Goal: Ask a question: Seek information or help from site administrators or community

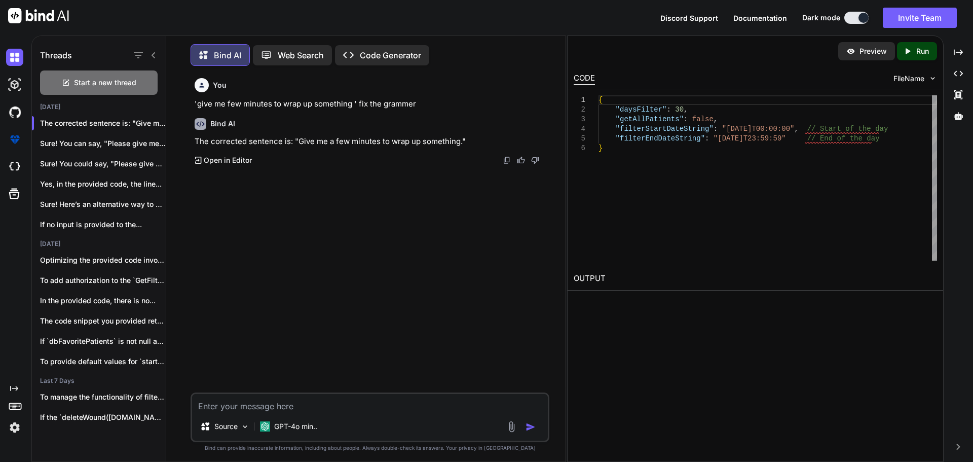
scroll to position [5, 0]
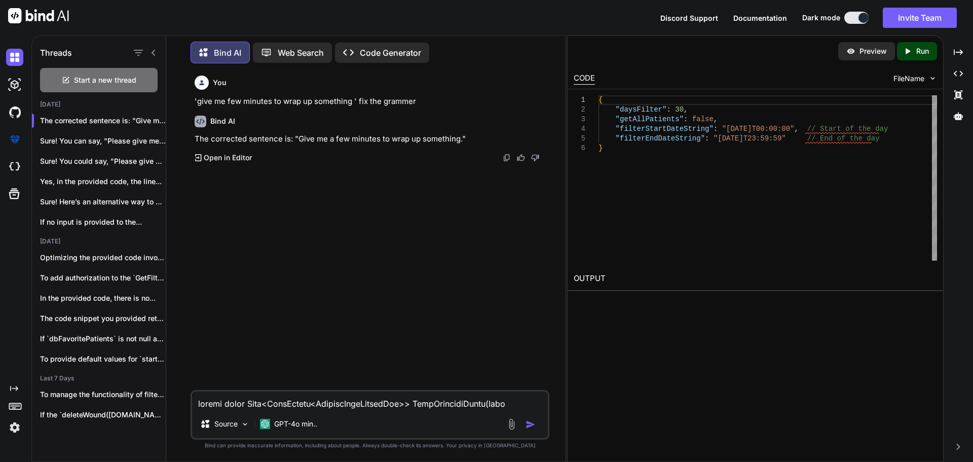
type textarea "public async Task<PullResult<PatientPullResultOld>> PullEntitiesAsync(bool isOl…"
type textarea "x"
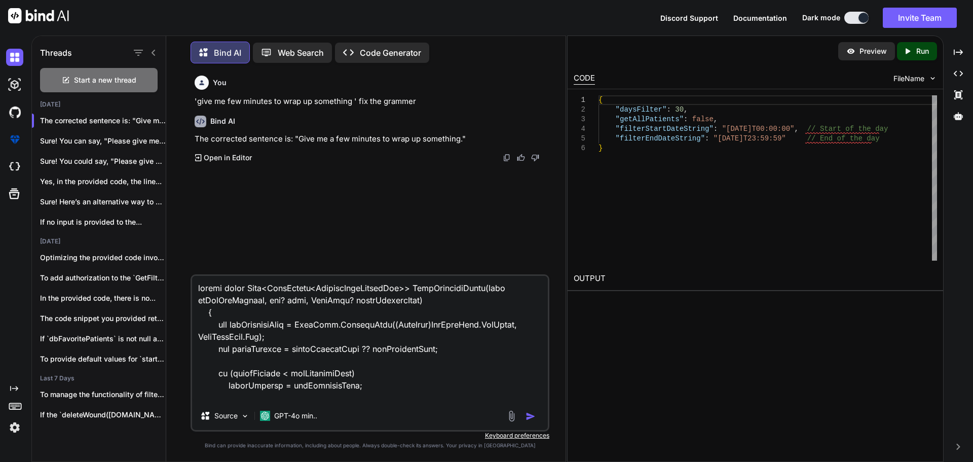
scroll to position [6739, 0]
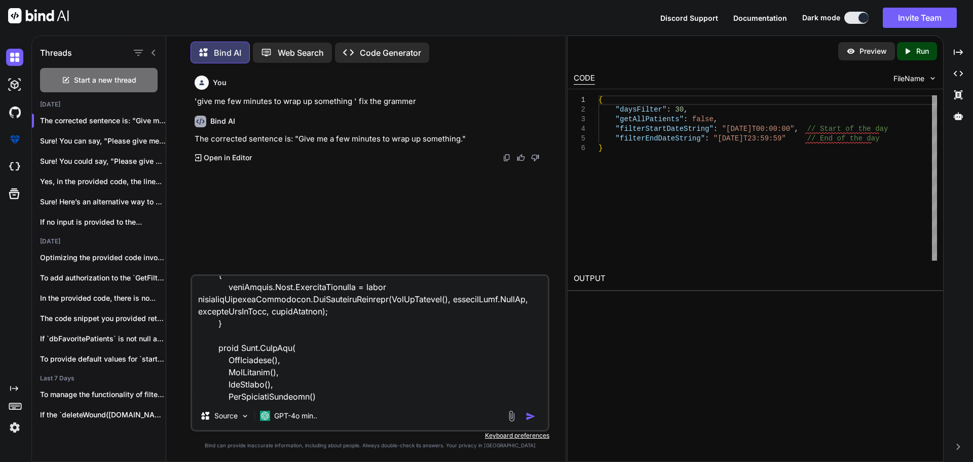
type textarea "public async Task<PullResult<PatientPullResultOld>> PullEntitiesAsync(bool isOl…"
type textarea "x"
type textarea "public async Task<PullResult<PatientPullResultOld>> PullEntitiesAsync(bool isOl…"
type textarea "x"
type textarea "public async Task<PullResult<PatientPullResultOld>> PullEntitiesAsync(bool isOl…"
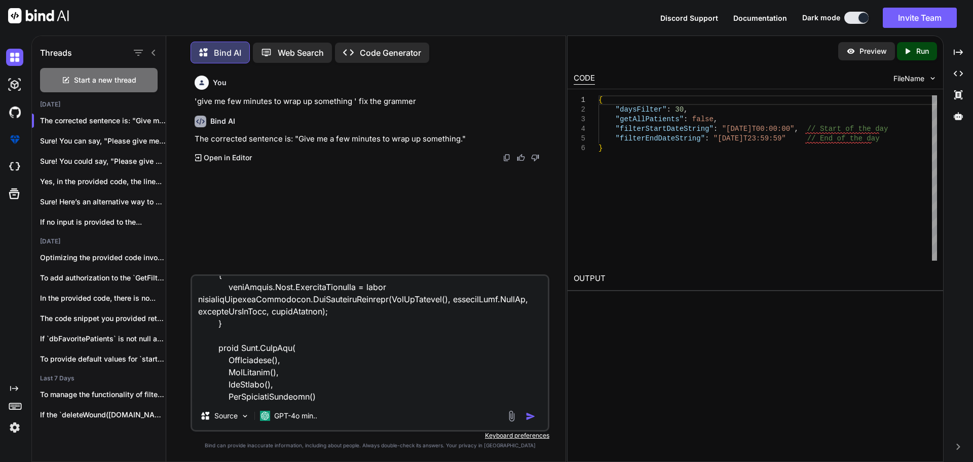
type textarea "x"
type textarea "public async Task<PullResult<PatientPullResultOld>> PullEntitiesAsync(bool isOl…"
type textarea "x"
type textarea "public async Task<PullResult<PatientPullResultOld>> PullEntitiesAsync(bool isOl…"
type textarea "x"
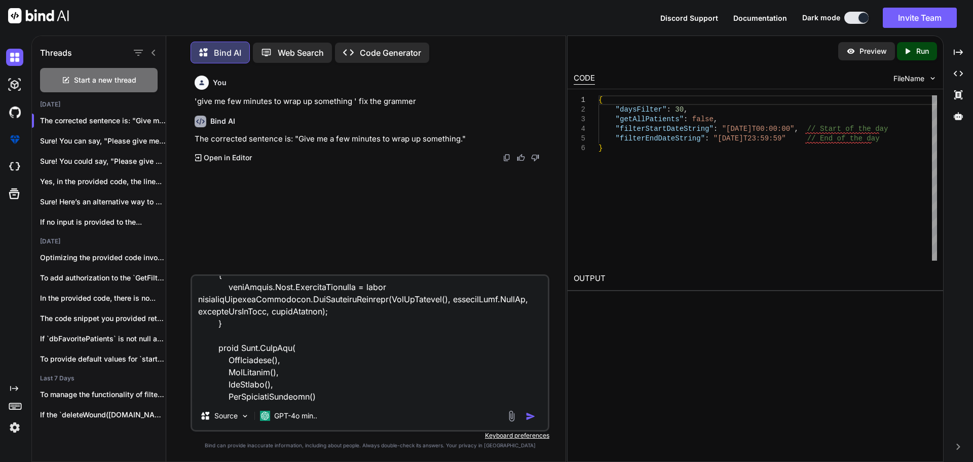
type textarea "public async Task<PullResult<PatientPullResultOld>> PullEntitiesAsync(bool isOl…"
type textarea "x"
type textarea "public async Task<PullResult<PatientPullResultOld>> PullEntitiesAsync(bool isOl…"
type textarea "x"
type textarea "public async Task<PullResult<PatientPullResultOld>> PullEntitiesAsync(bool isOl…"
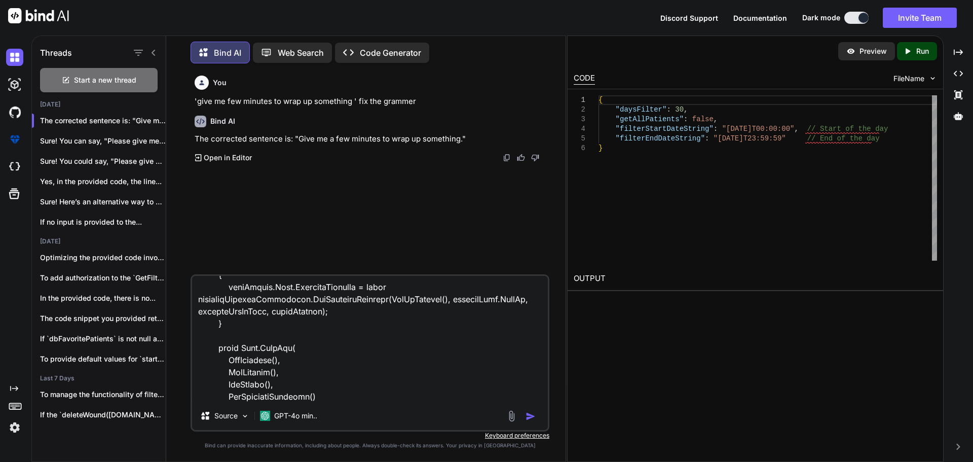
type textarea "x"
type textarea "public async Task<PullResult<PatientPullResultOld>> PullEntitiesAsync(bool isOl…"
type textarea "x"
type textarea "public async Task<PullResult<PatientPullResultOld>> PullEntitiesAsync(bool isOl…"
type textarea "x"
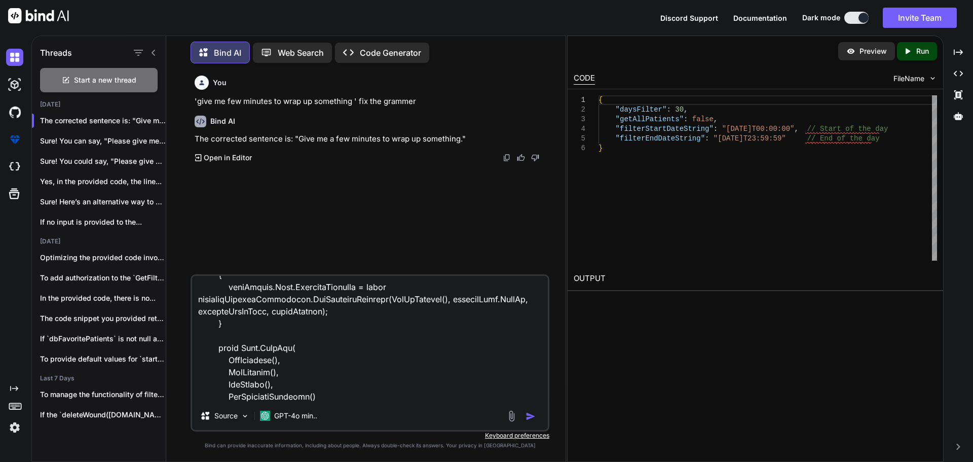
type textarea "public async Task<PullResult<PatientPullResultOld>> PullEntitiesAsync(bool isOl…"
type textarea "x"
type textarea "public async Task<PullResult<PatientPullResultOld>> PullEntitiesAsync(bool isOl…"
type textarea "x"
type textarea "public async Task<PullResult<PatientPullResultOld>> PullEntitiesAsync(bool isOl…"
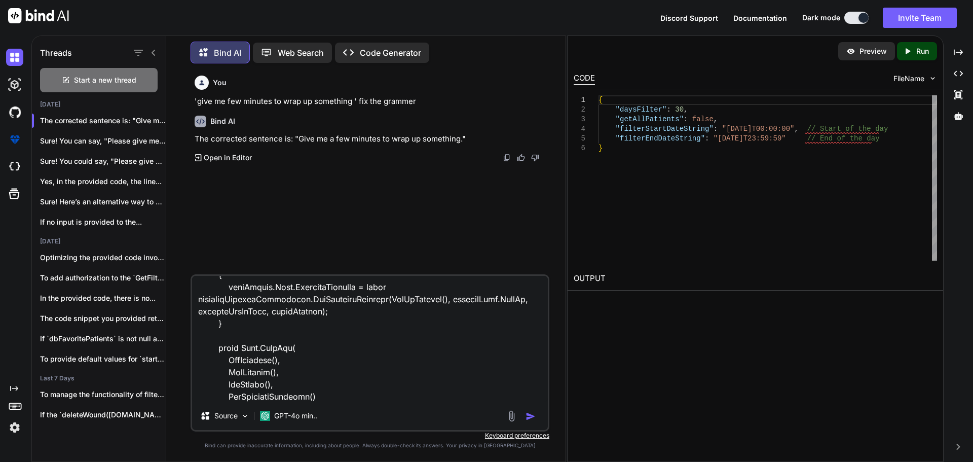
type textarea "x"
type textarea "public async Task<PullResult<PatientPullResultOld>> PullEntitiesAsync(bool isOl…"
type textarea "x"
type textarea "public async Task<PullResult<PatientPullResultOld>> PullEntitiesAsync(bool isOl…"
type textarea "x"
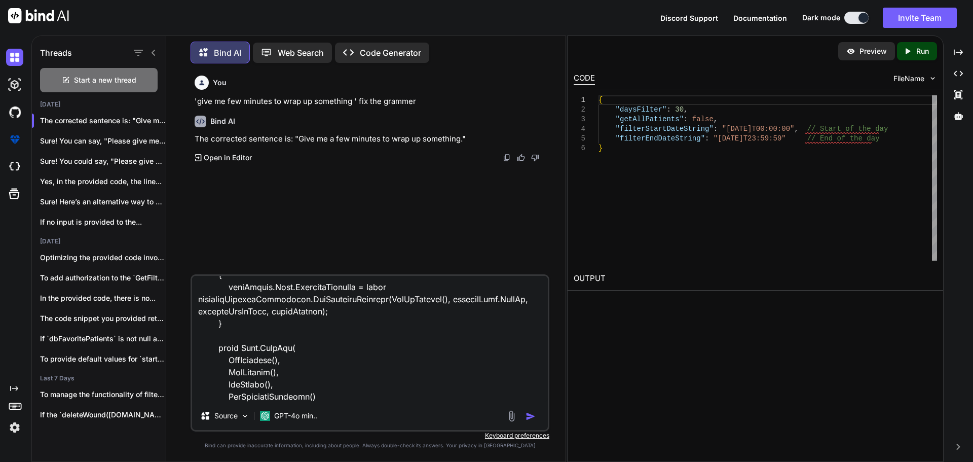
type textarea "public async Task<PullResult<PatientPullResultOld>> PullEntitiesAsync(bool isOl…"
type textarea "x"
type textarea "public async Task<PullResult<PatientPullResultOld>> PullEntitiesAsync(bool isOl…"
type textarea "x"
type textarea "public async Task<PullResult<PatientPullResultOld>> PullEntitiesAsync(bool isOl…"
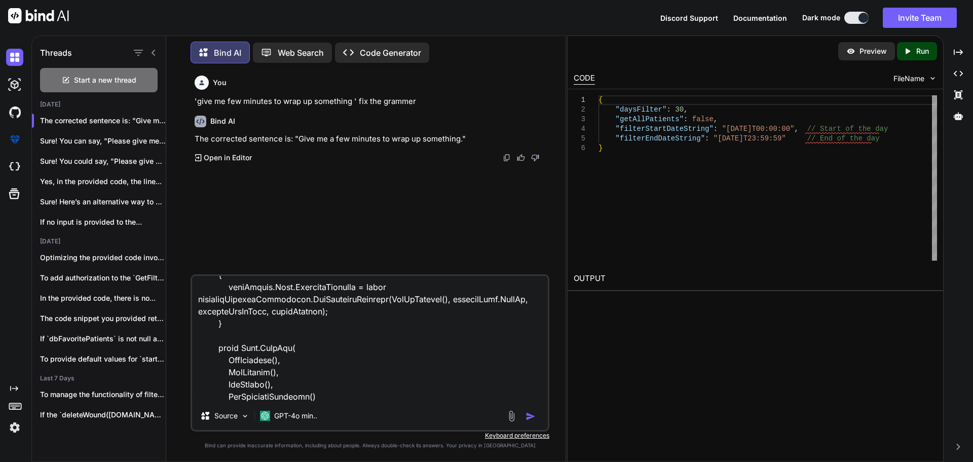
type textarea "x"
type textarea "public async Task<PullResult<PatientPullResultOld>> PullEntitiesAsync(bool isOl…"
type textarea "x"
type textarea "public async Task<PullResult<PatientPullResultOld>> PullEntitiesAsync(bool isOl…"
type textarea "x"
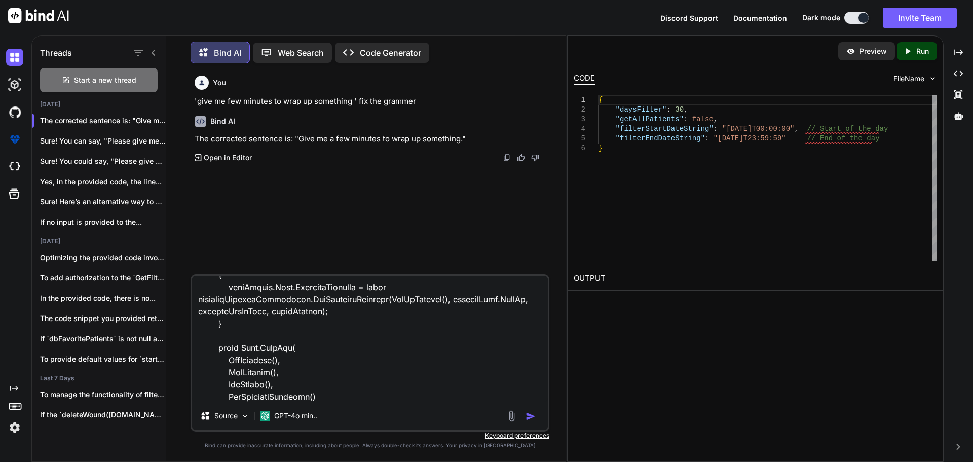
type textarea "public async Task<PullResult<PatientPullResultOld>> PullEntitiesAsync(bool isOl…"
type textarea "x"
type textarea "public async Task<PullResult<PatientPullResultOld>> PullEntitiesAsync(bool isOl…"
type textarea "x"
type textarea "public async Task<PullResult<PatientPullResultOld>> PullEntitiesAsync(bool isOl…"
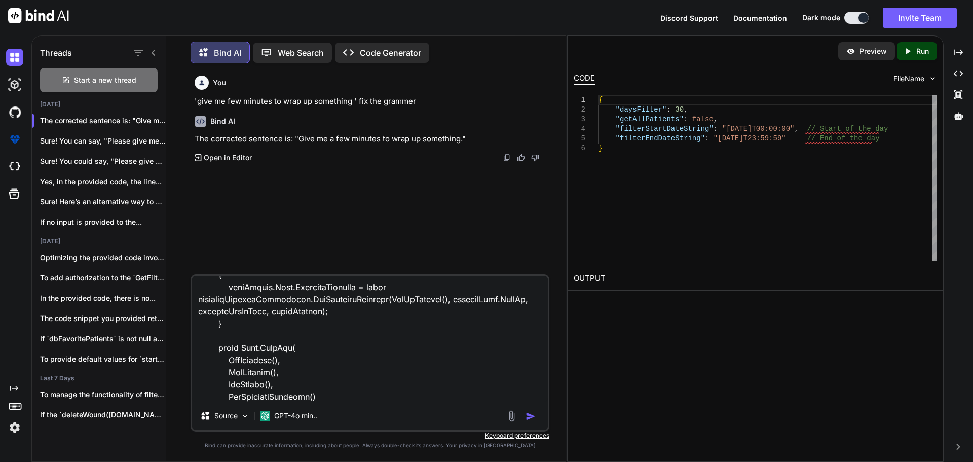
type textarea "x"
type textarea "public async Task<PullResult<PatientPullResultOld>> PullEntitiesAsync(bool isOl…"
type textarea "x"
type textarea "public async Task<PullResult<PatientPullResultOld>> PullEntitiesAsync(bool isOl…"
type textarea "x"
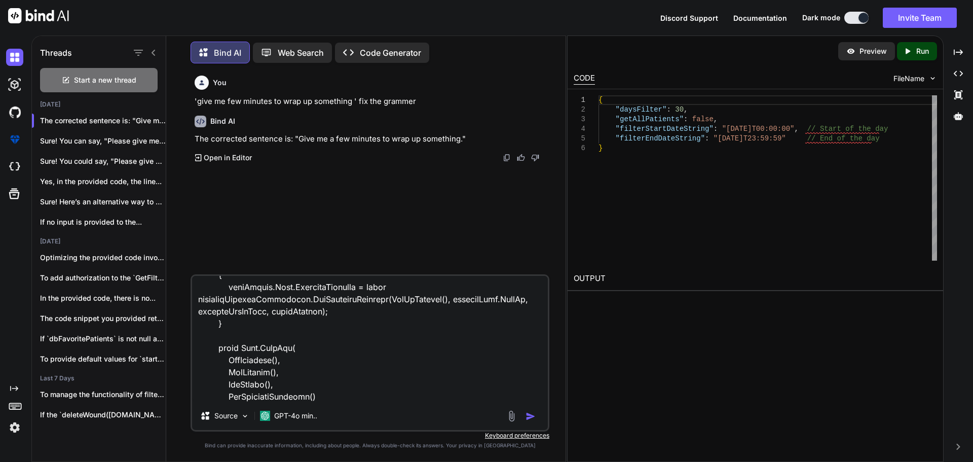
type textarea "public async Task<PullResult<PatientPullResultOld>> PullEntitiesAsync(bool isOl…"
type textarea "x"
type textarea "public async Task<PullResult<PatientPullResultOld>> PullEntitiesAsync(bool isOl…"
type textarea "x"
type textarea "public async Task<PullResult<PatientPullResultOld>> PullEntitiesAsync(bool isOl…"
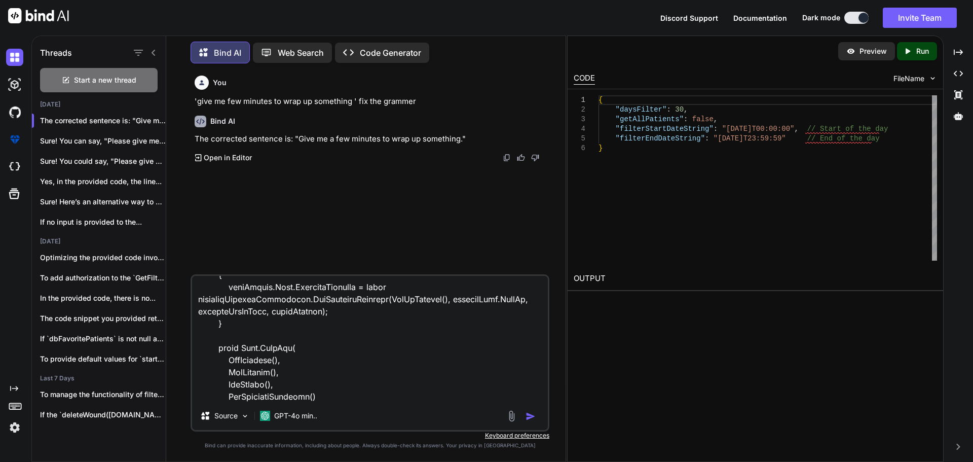
type textarea "x"
type textarea "public async Task<PullResult<PatientPullResultOld>> PullEntitiesAsync(bool isOl…"
type textarea "x"
type textarea "public async Task<PullResult<PatientPullResultOld>> PullEntitiesAsync(bool isOl…"
type textarea "x"
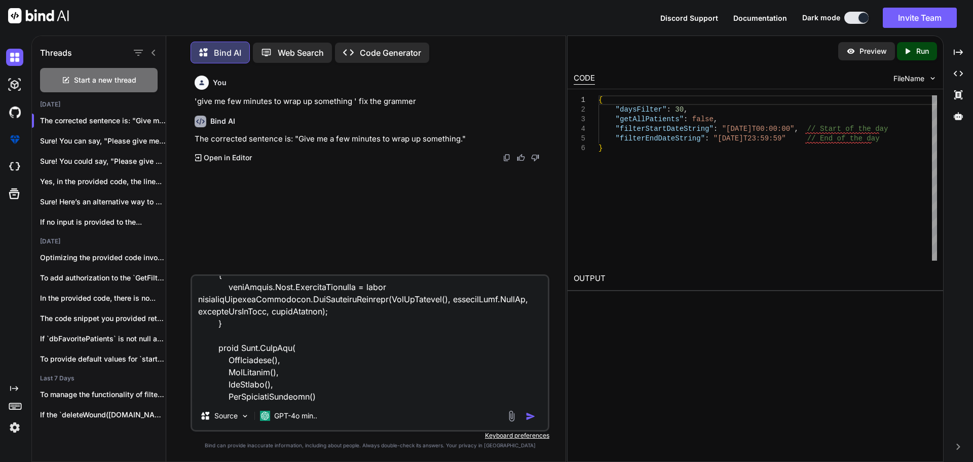
type textarea "public async Task<PullResult<PatientPullResultOld>> PullEntitiesAsync(bool isOl…"
type textarea "x"
type textarea "public async Task<PullResult<PatientPullResultOld>> PullEntitiesAsync(bool isOl…"
type textarea "x"
type textarea "public async Task<PullResult<PatientPullResultOld>> PullEntitiesAsync(bool isOl…"
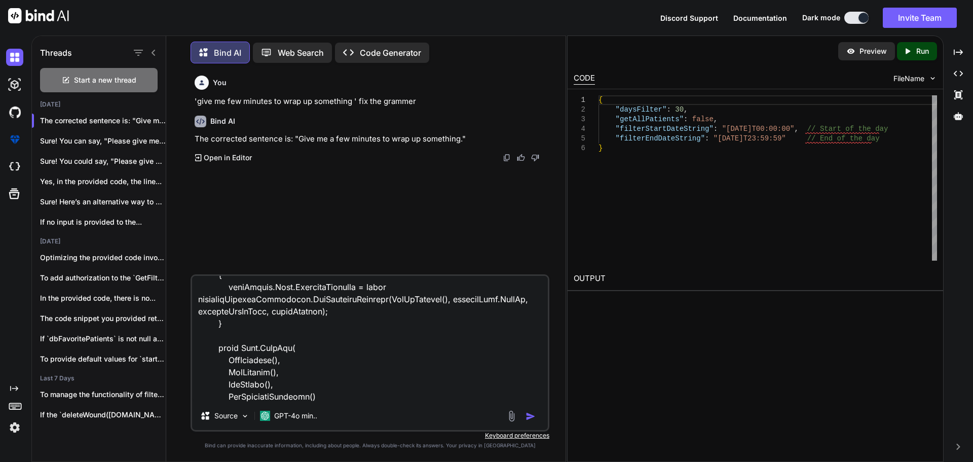
type textarea "x"
type textarea "public async Task<PullResult<PatientPullResultOld>> PullEntitiesAsync(bool isOl…"
type textarea "x"
type textarea "public async Task<PullResult<PatientPullResultOld>> PullEntitiesAsync(bool isOl…"
type textarea "x"
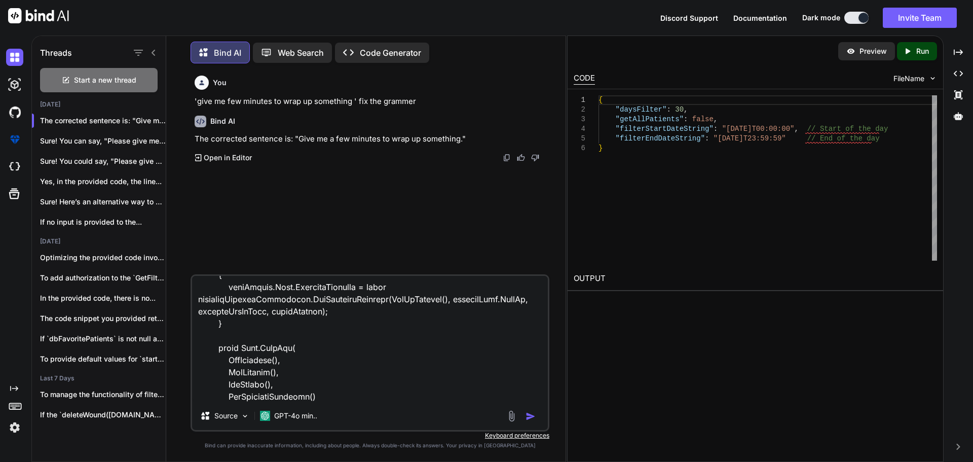
type textarea "public async Task<PullResult<PatientPullResultOld>> PullEntitiesAsync(bool isOl…"
type textarea "x"
type textarea "public async Task<PullResult<PatientPullResultOld>> PullEntitiesAsync(bool isOl…"
type textarea "x"
type textarea "public async Task<PullResult<PatientPullResultOld>> PullEntitiesAsync(bool isOl…"
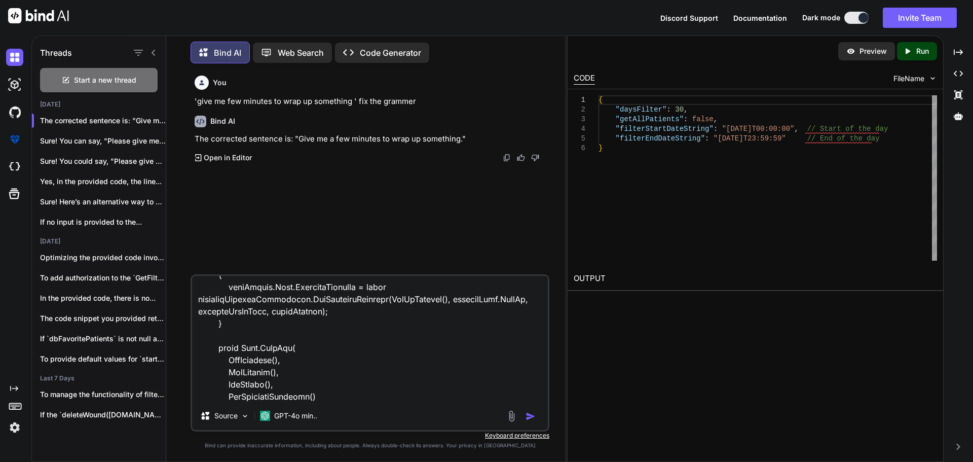
type textarea "x"
type textarea "public async Task<PullResult<PatientPullResultOld>> PullEntitiesAsync(bool isOl…"
type textarea "x"
type textarea "public async Task<PullResult<PatientPullResultOld>> PullEntitiesAsync(bool isOl…"
type textarea "x"
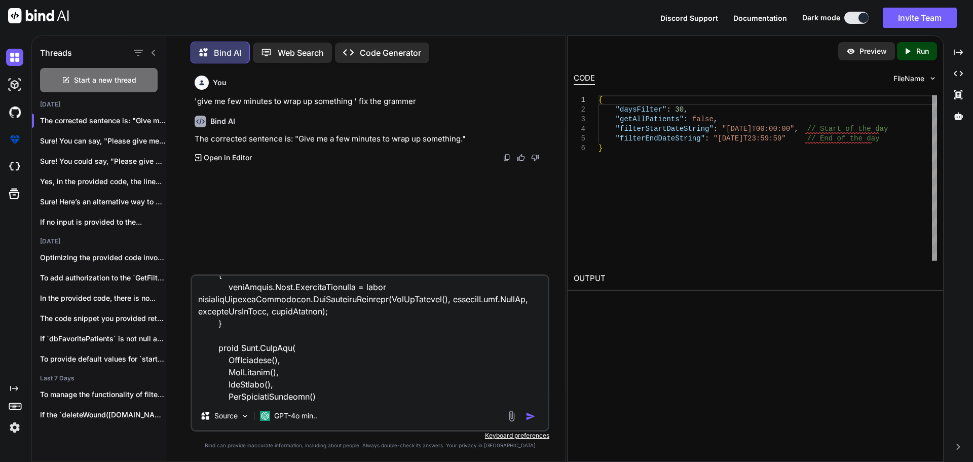
type textarea "public async Task<PullResult<PatientPullResultOld>> PullEntitiesAsync(bool isOl…"
type textarea "x"
click at [375, 396] on textarea at bounding box center [370, 339] width 356 height 126
paste textarea "var patientIdsToSync = patientsToSync.Select(e => e.PatientId).ToList(); var pu…"
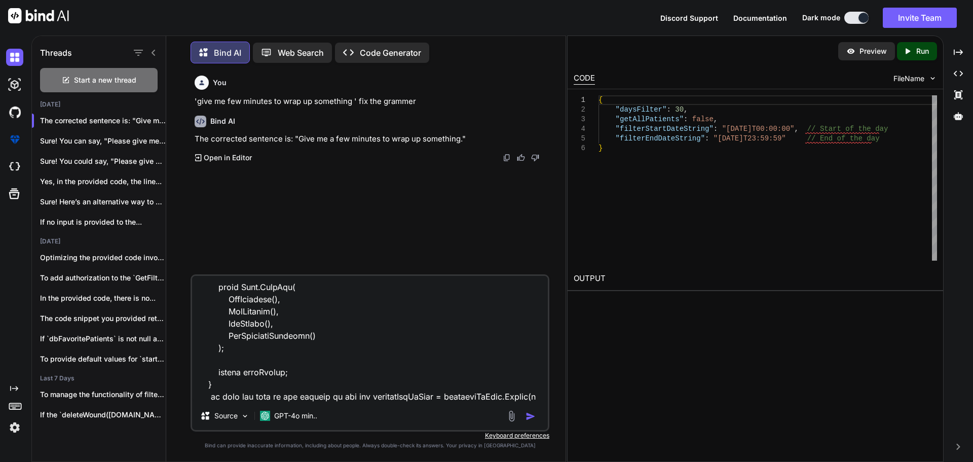
scroll to position [6812, 0]
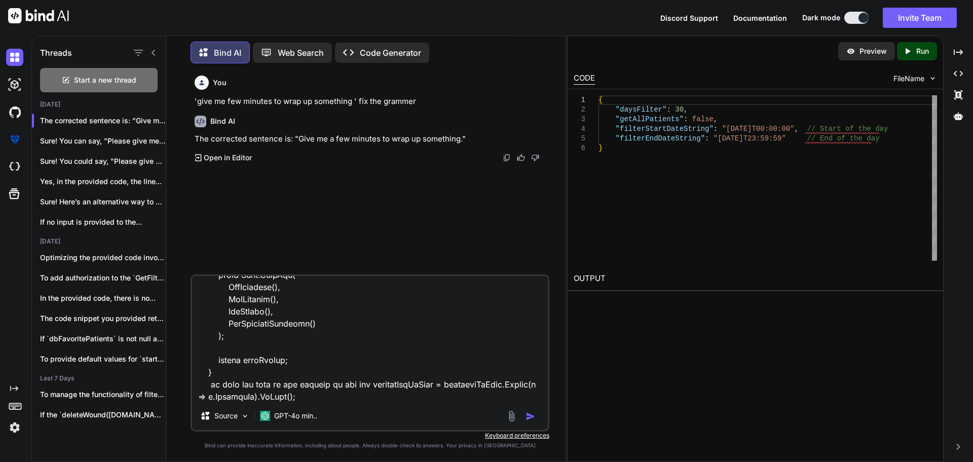
type textarea "public async Task<PullResult<PatientPullResultOld>> PullEntitiesAsync(bool isOl…"
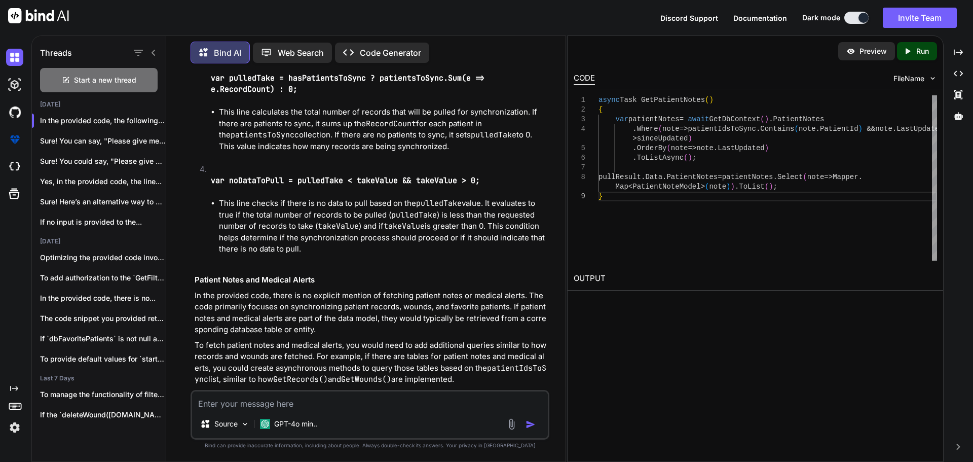
scroll to position [2728, 0]
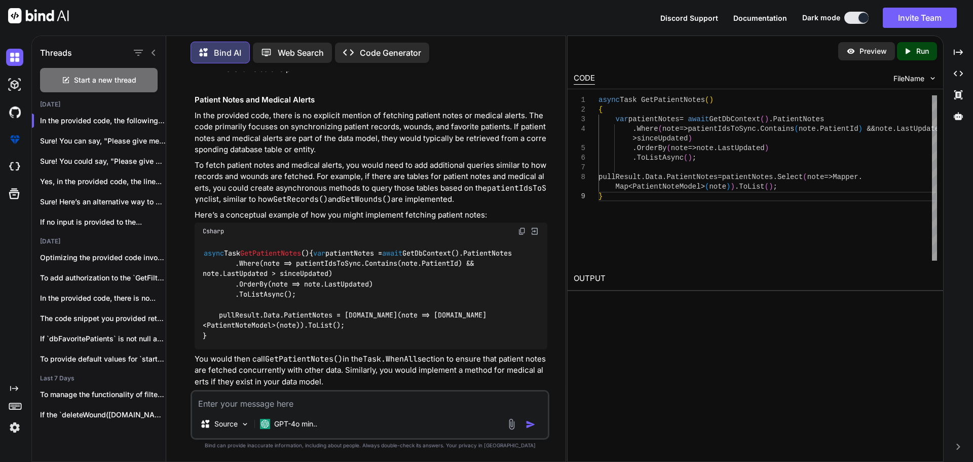
click at [246, 248] on code "async Task GetPatientNotes () { var patientNotes = await GetDbContext().Patient…" at bounding box center [357, 294] width 309 height 93
drag, startPoint x: 246, startPoint y: 240, endPoint x: 380, endPoint y: 230, distance: 134.7
click at [246, 248] on code "async Task GetPatientNotes () { var patientNotes = await GetDbContext().Patient…" at bounding box center [357, 294] width 309 height 93
copy code "patientNotes"
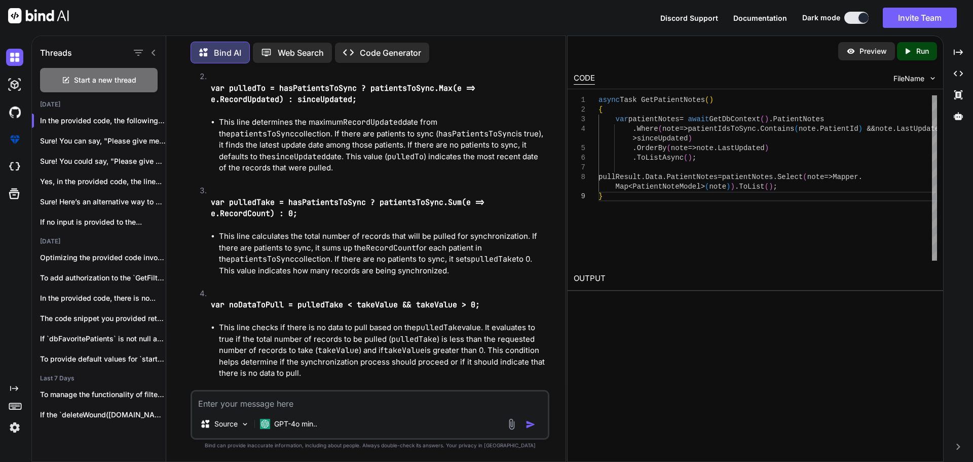
scroll to position [2475, 0]
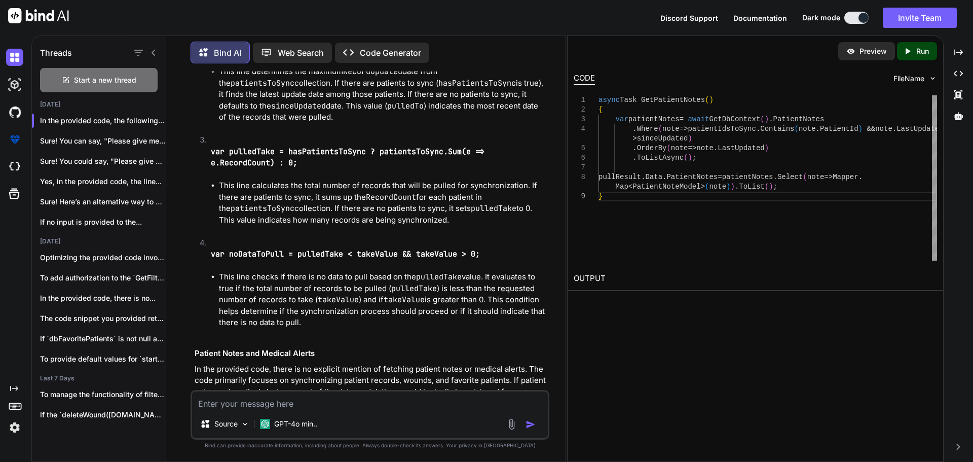
click at [288, 400] on textarea at bounding box center [370, 400] width 356 height 18
paste textarea "public async Task<PatientResponse> PullPatientAsync(int? daysFilter, bool getAl…"
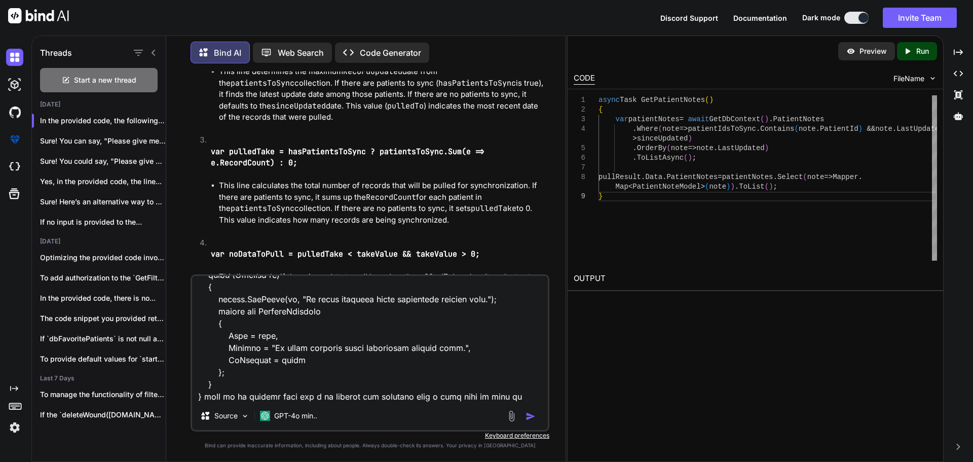
scroll to position [4051, 0]
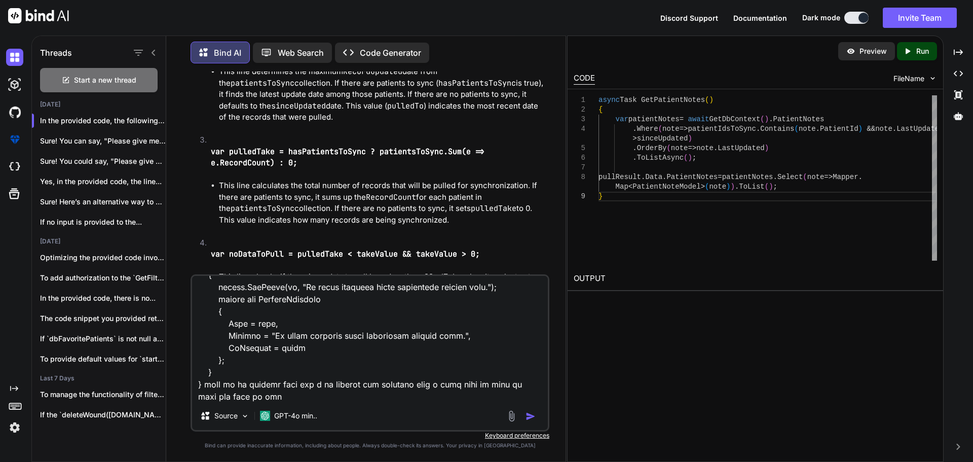
type textarea "public async Task<PatientResponse> PullPatientAsync(int? daysFilter, bool getAl…"
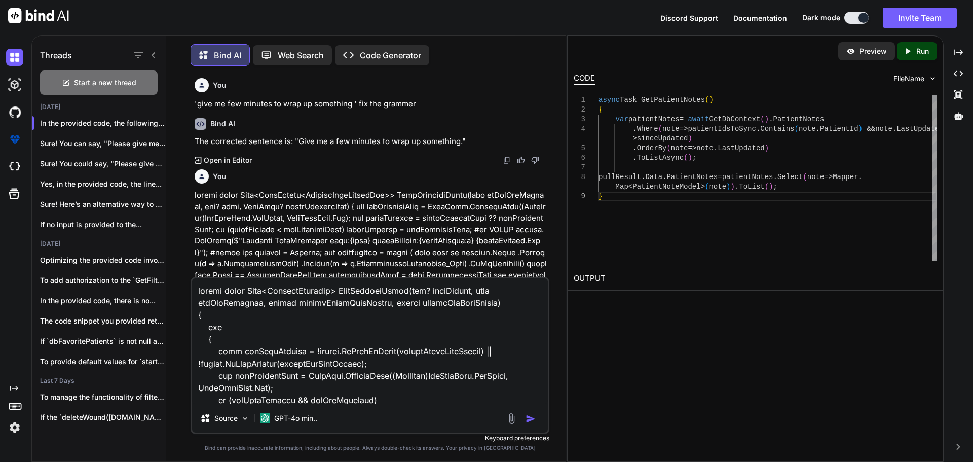
scroll to position [4051, 0]
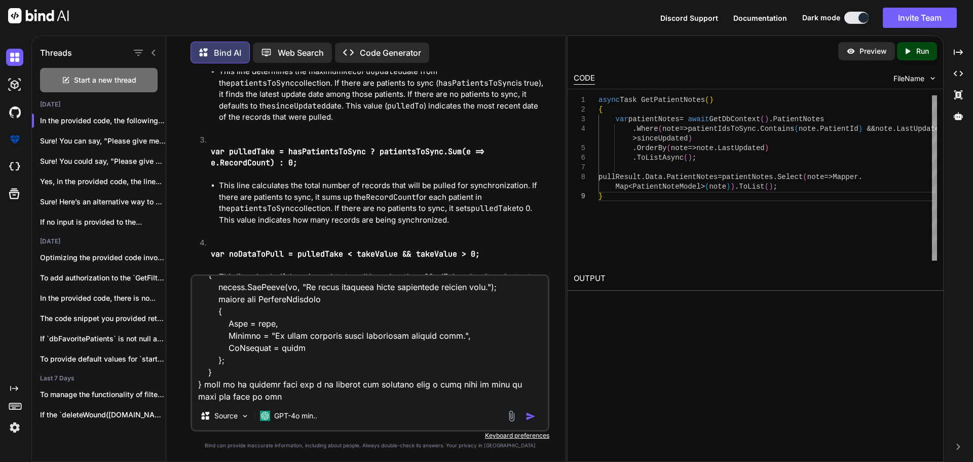
type textarea "public async Task<PatientResponse> PullPatientAsync(int? daysFilter, bool getAl…"
type textarea "x"
type textarea "public async Task<PatientResponse> PullPatientAsync(int? daysFilter, bool getAl…"
type textarea "x"
type textarea "public async Task<PatientResponse> PullPatientAsync(int? daysFilter, bool getAl…"
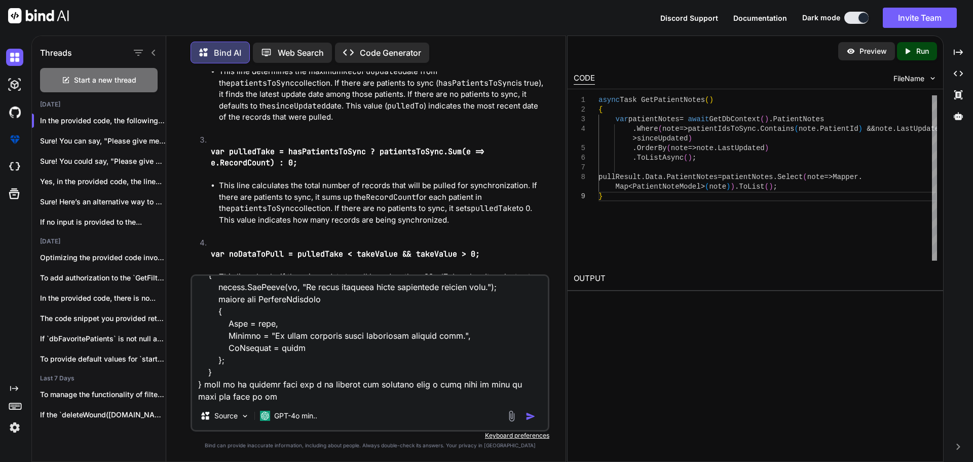
type textarea "x"
type textarea "public async Task<PatientResponse> PullPatientAsync(int? daysFilter, bool getAl…"
type textarea "x"
type textarea "public async Task<PatientResponse> PullPatientAsync(int? daysFilter, bool getAl…"
type textarea "x"
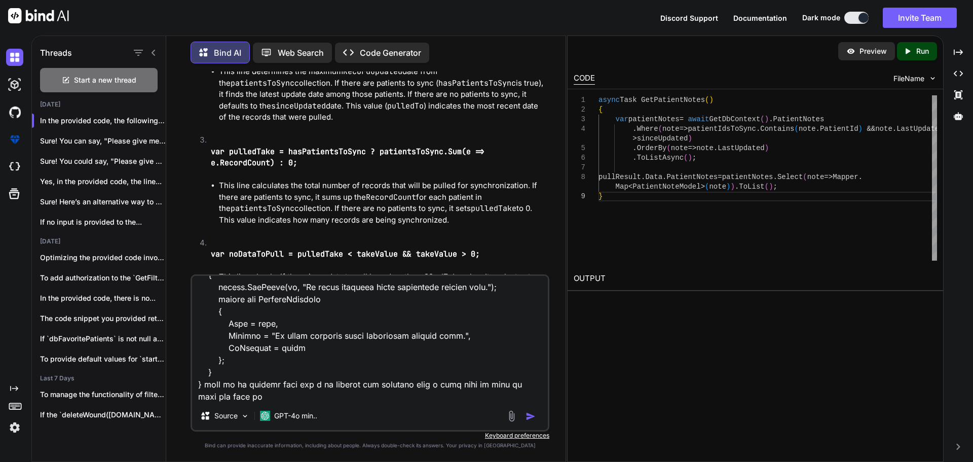
type textarea "public async Task<PatientResponse> PullPatientAsync(int? daysFilter, bool getAl…"
type textarea "x"
type textarea "public async Task<PatientResponse> PullPatientAsync(int? daysFilter, bool getAl…"
type textarea "x"
type textarea "public async Task<PatientResponse> PullPatientAsync(int? daysFilter, bool getAl…"
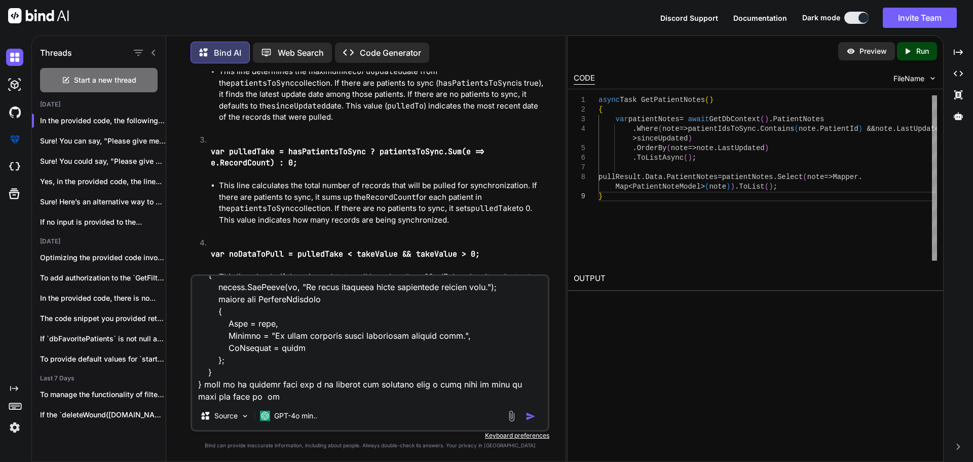
type textarea "x"
type textarea "public async Task<PatientResponse> PullPatientAsync(int? daysFilter, bool getAl…"
type textarea "x"
type textarea "public async Task<PatientResponse> PullPatientAsync(int? daysFilter, bool getAl…"
type textarea "x"
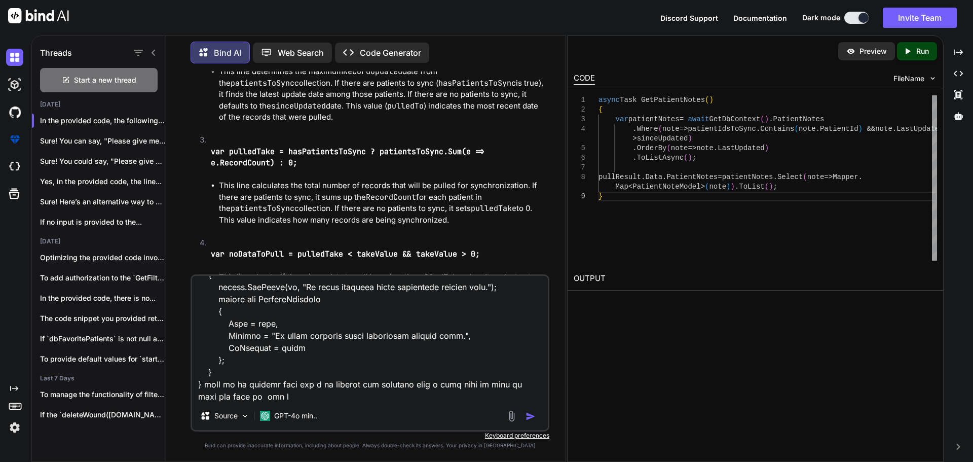
type textarea "public async Task<PatientResponse> PullPatientAsync(int? daysFilter, bool getAl…"
type textarea "x"
type textarea "public async Task<PatientResponse> PullPatientAsync(int? daysFilter, bool getAl…"
type textarea "x"
type textarea "public async Task<PatientResponse> PullPatientAsync(int? daysFilter, bool getAl…"
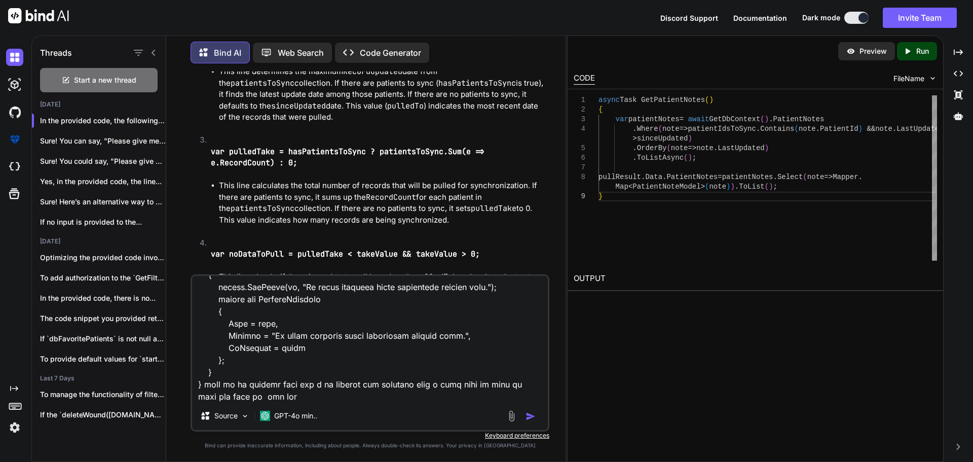
type textarea "x"
type textarea "public async Task<PatientResponse> PullPatientAsync(int? daysFilter, bool getAl…"
type textarea "x"
type textarea "public async Task<PatientResponse> PullPatientAsync(int? daysFilter, bool getAl…"
type textarea "x"
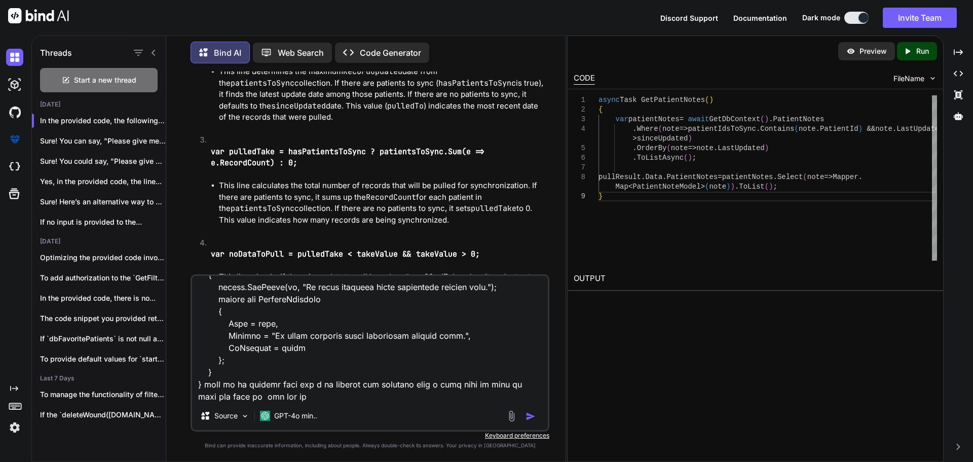
type textarea "public async Task<PatientResponse> PullPatientAsync(int? daysFilter, bool getAl…"
type textarea "x"
type textarea "public async Task<PatientResponse> PullPatientAsync(int? daysFilter, bool getAl…"
type textarea "x"
type textarea "public async Task<PatientResponse> PullPatientAsync(int? daysFilter, bool getAl…"
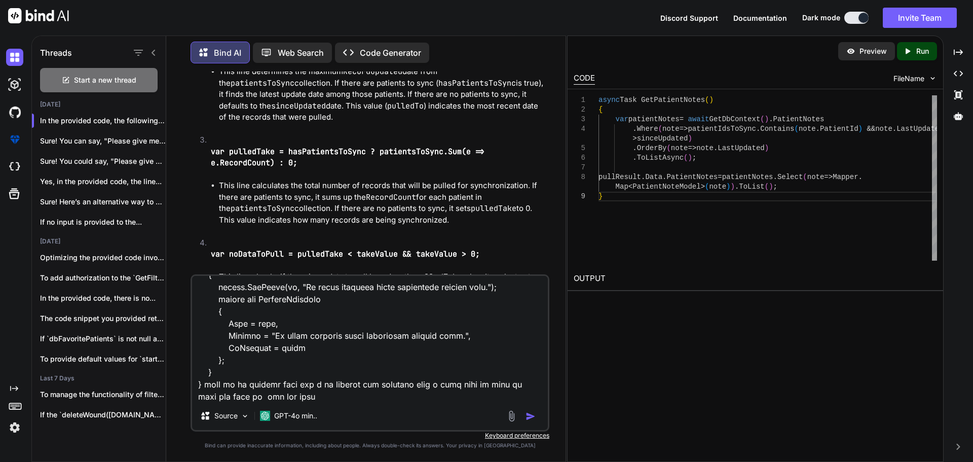
type textarea "x"
type textarea "public async Task<PatientResponse> PullPatientAsync(int? daysFilter, bool getAl…"
type textarea "x"
type textarea "public async Task<PatientResponse> PullPatientAsync(int? daysFilter, bool getAl…"
type textarea "x"
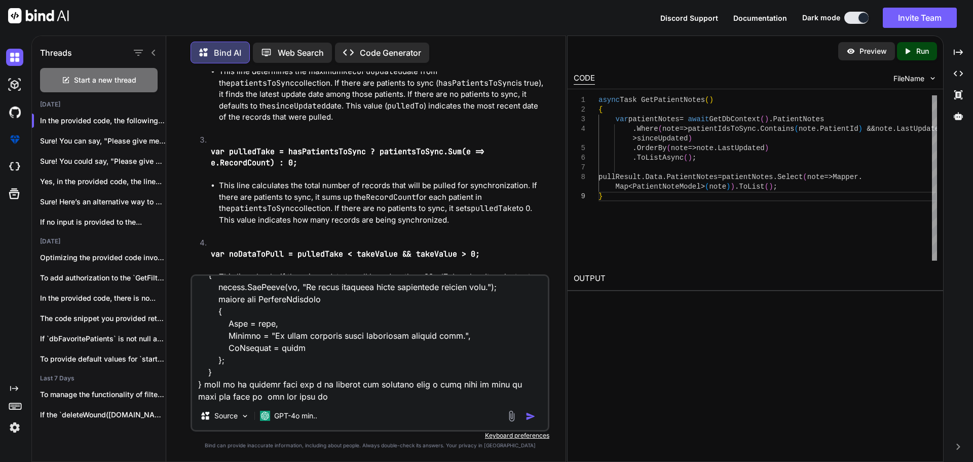
type textarea "public async Task<PatientResponse> PullPatientAsync(int? daysFilter, bool getAl…"
type textarea "x"
type textarea "public async Task<PatientResponse> PullPatientAsync(int? daysFilter, bool getAl…"
type textarea "x"
type textarea "public async Task<PatientResponse> PullPatientAsync(int? daysFilter, bool getAl…"
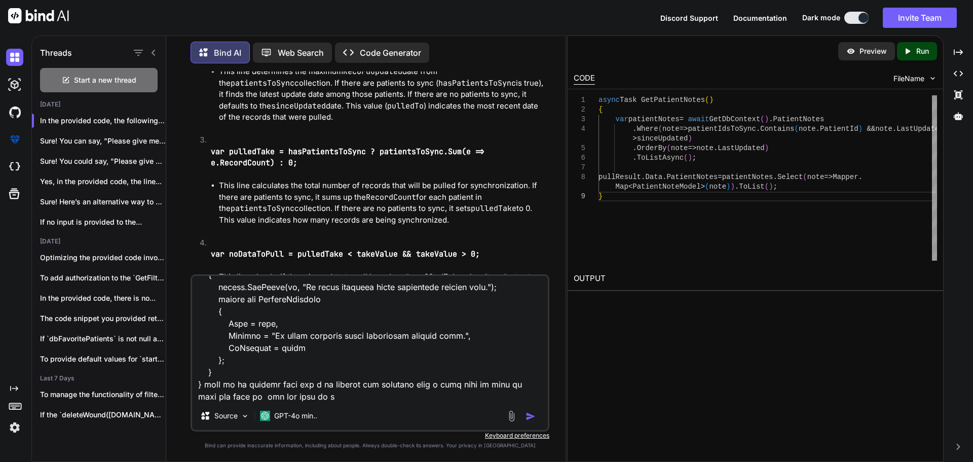
type textarea "x"
type textarea "public async Task<PatientResponse> PullPatientAsync(int? daysFilter, bool getAl…"
type textarea "x"
type textarea "public async Task<PatientResponse> PullPatientAsync(int? daysFilter, bool getAl…"
type textarea "x"
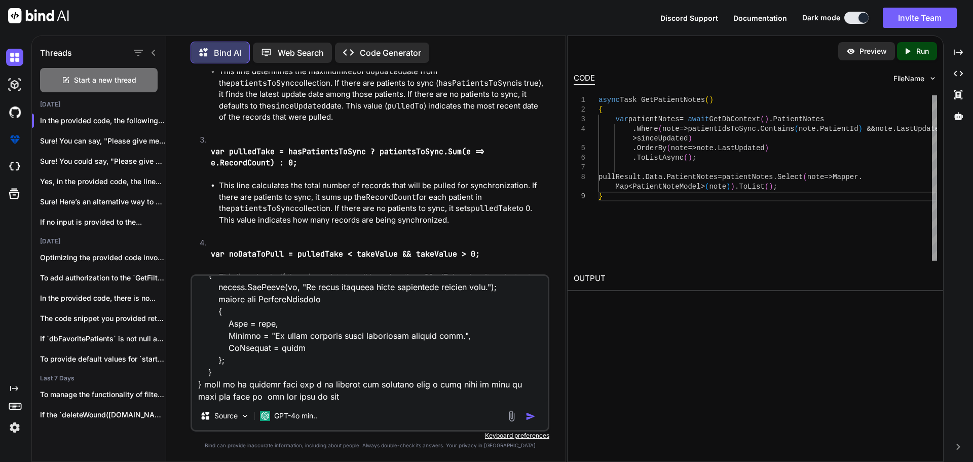
type textarea "public async Task<PatientResponse> PullPatientAsync(int? daysFilter, bool getAl…"
type textarea "x"
type textarea "public async Task<PatientResponse> PullPatientAsync(int? daysFilter, bool getAl…"
type textarea "x"
type textarea "public async Task<PatientResponse> PullPatientAsync(int? daysFilter, bool getAl…"
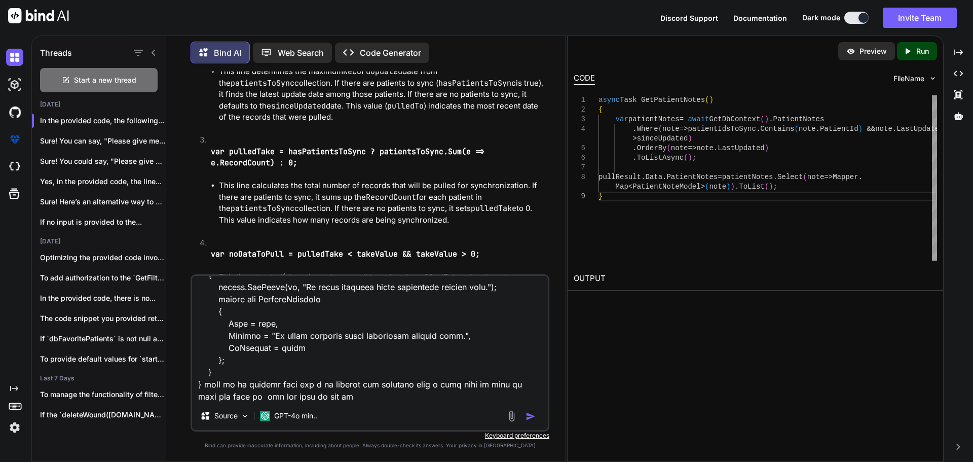
type textarea "x"
type textarea "public async Task<PatientResponse> PullPatientAsync(int? daysFilter, bool getAl…"
type textarea "x"
type textarea "public async Task<PatientResponse> PullPatientAsync(int? daysFilter, bool getAl…"
type textarea "x"
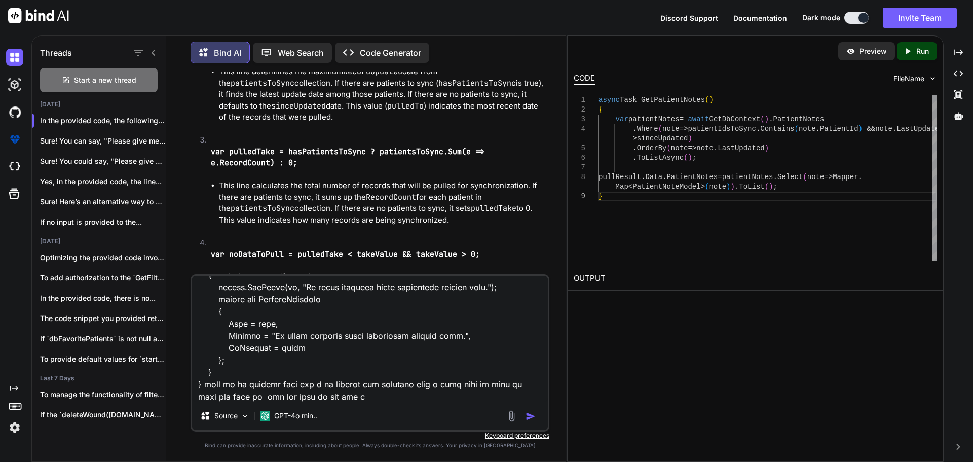
type textarea "public async Task<PatientResponse> PullPatientAsync(int? daysFilter, bool getAl…"
type textarea "x"
type textarea "public async Task<PatientResponse> PullPatientAsync(int? daysFilter, bool getAl…"
type textarea "x"
type textarea "public async Task<PatientResponse> PullPatientAsync(int? daysFilter, bool getAl…"
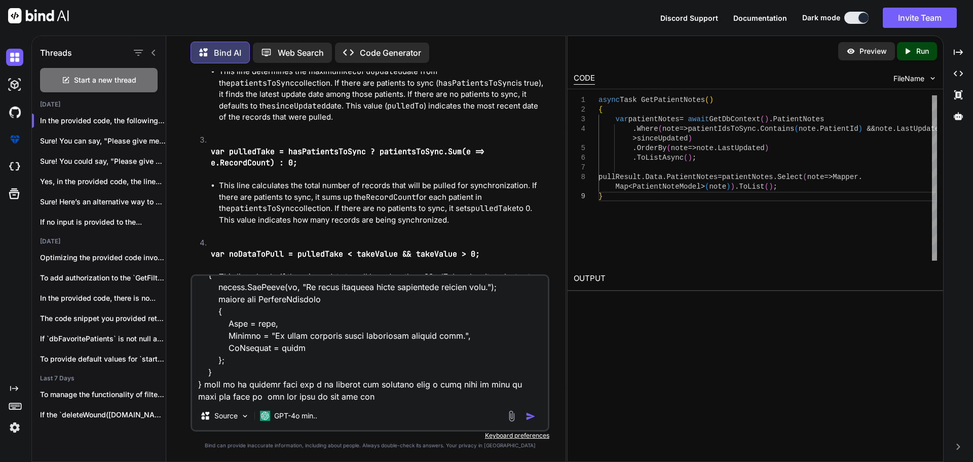
type textarea "x"
type textarea "public async Task<PatientResponse> PullPatientAsync(int? daysFilter, bool getAl…"
type textarea "x"
type textarea "public async Task<PatientResponse> PullPatientAsync(int? daysFilter, bool getAl…"
type textarea "x"
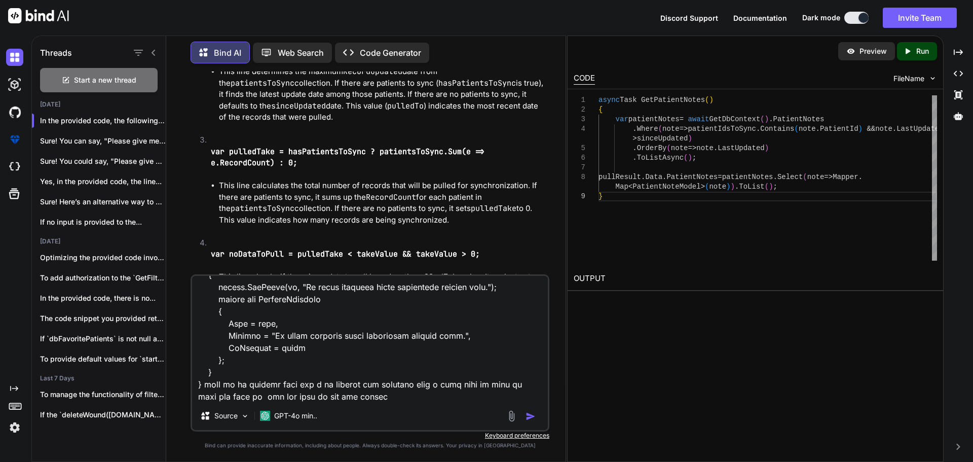
type textarea "public async Task<PatientResponse> PullPatientAsync(int? daysFilter, bool getAl…"
type textarea "x"
type textarea "public async Task<PatientResponse> PullPatientAsync(int? daysFilter, bool getAl…"
type textarea "x"
paste textarea "Task<PullResult<PatientPullResultOld>>"
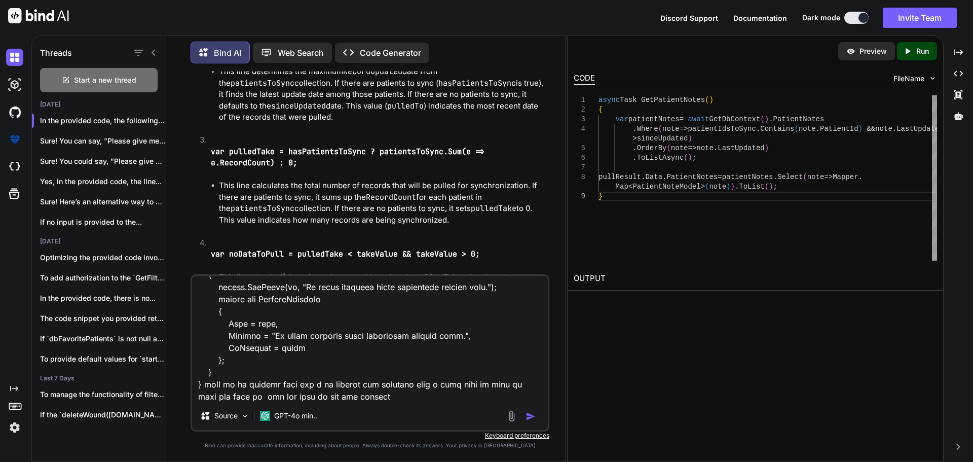
type textarea "public async Task<PatientResponse> PullPatientAsync(int? daysFilter, bool getAl…"
type textarea "x"
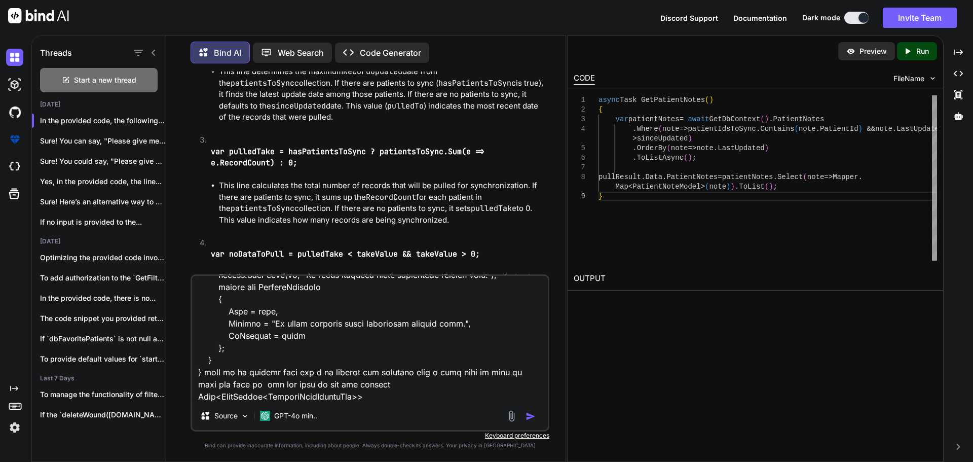
type textarea "public async Task<PatientResponse> PullPatientAsync(int? daysFilter, bool getAl…"
type textarea "x"
type textarea "public async Task<PatientResponse> PullPatientAsync(int? daysFilter, bool getAl…"
type textarea "x"
type textarea "public async Task<PatientResponse> PullPatientAsync(int? daysFilter, bool getAl…"
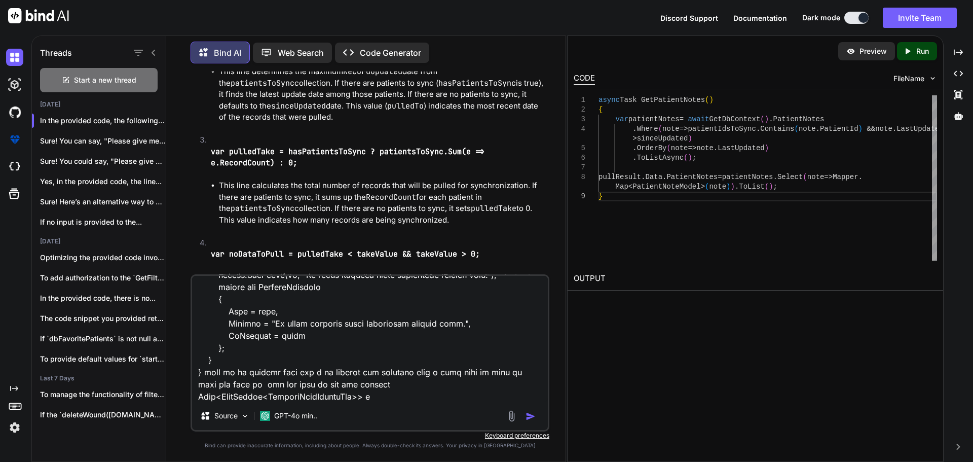
type textarea "x"
type textarea "public async Task<PatientResponse> PullPatientAsync(int? daysFilter, bool getAl…"
type textarea "x"
type textarea "public async Task<PatientResponse> PullPatientAsync(int? daysFilter, bool getAl…"
type textarea "x"
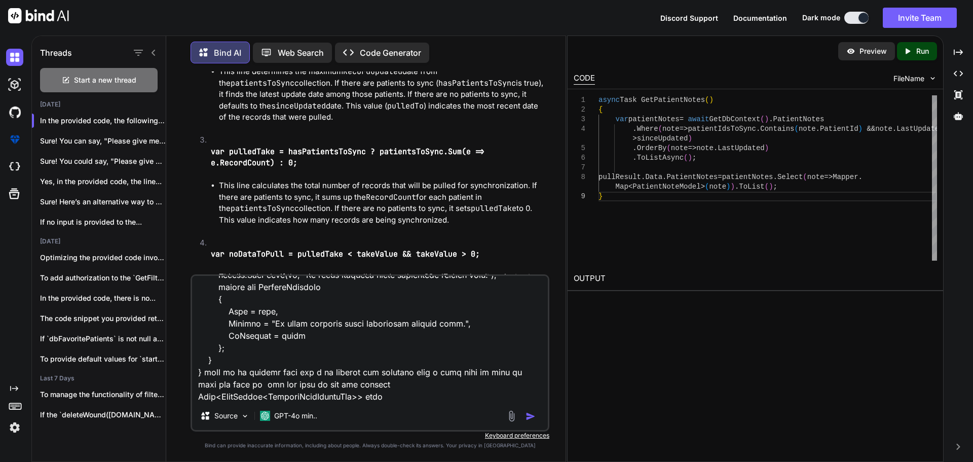
type textarea "public async Task<PatientResponse> PullPatientAsync(int? daysFilter, bool getAl…"
type textarea "x"
type textarea "public async Task<PatientResponse> PullPatientAsync(int? daysFilter, bool getAl…"
type textarea "x"
type textarea "public async Task<PatientResponse> PullPatientAsync(int? daysFilter, bool getAl…"
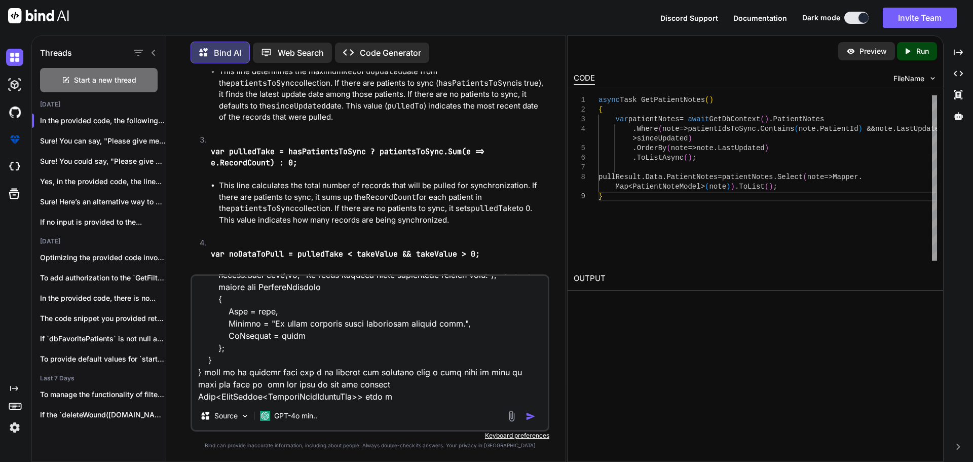
type textarea "x"
type textarea "public async Task<PatientResponse> PullPatientAsync(int? daysFilter, bool getAl…"
type textarea "x"
type textarea "public async Task<PatientResponse> PullPatientAsync(int? daysFilter, bool getAl…"
type textarea "x"
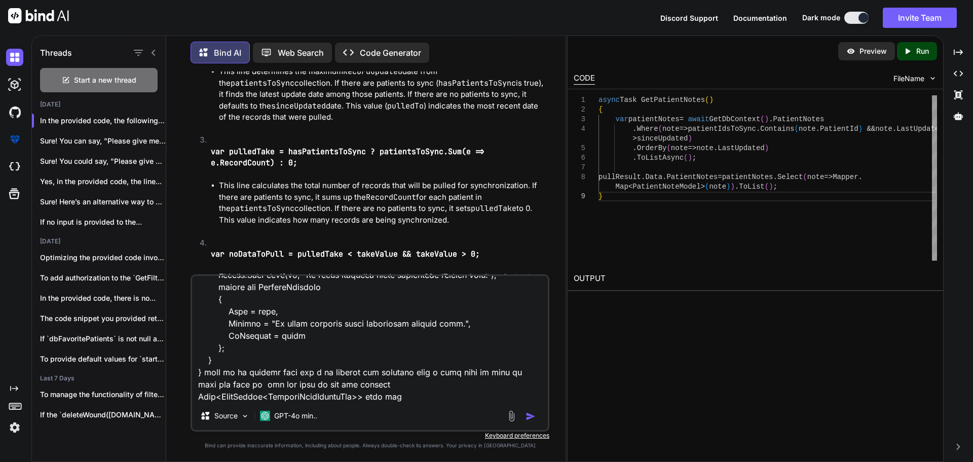
type textarea "public async Task<PatientResponse> PullPatientAsync(int? daysFilter, bool getAl…"
type textarea "x"
type textarea "public async Task<PatientResponse> PullPatientAsync(int? daysFilter, bool getAl…"
type textarea "x"
type textarea "public async Task<PatientResponse> PullPatientAsync(int? daysFilter, bool getAl…"
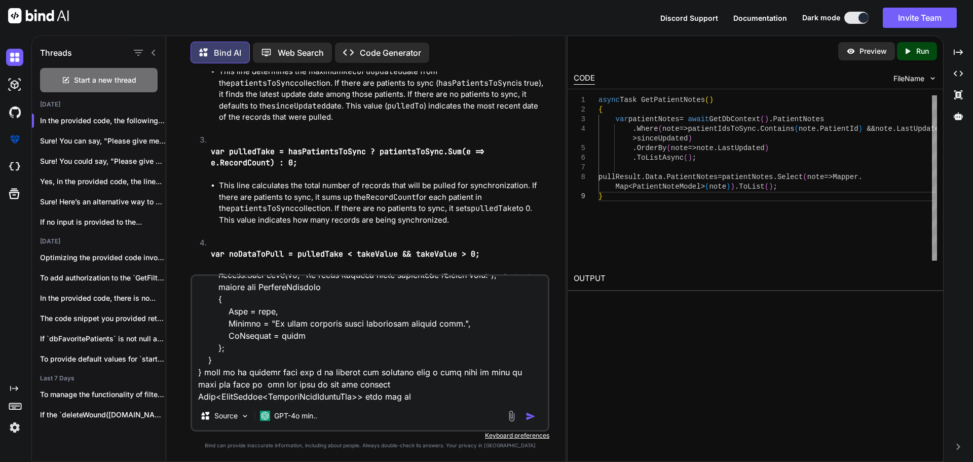
type textarea "x"
type textarea "public async Task<PatientResponse> PullPatientAsync(int? daysFilter, bool getAl…"
type textarea "x"
type textarea "public async Task<PatientResponse> PullPatientAsync(int? daysFilter, bool getAl…"
type textarea "x"
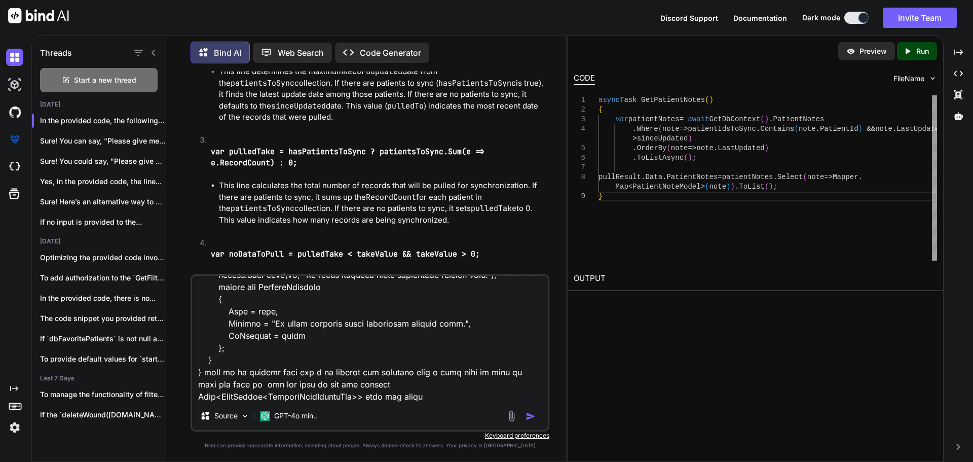
type textarea "public async Task<PatientResponse> PullPatientAsync(int? daysFilter, bool getAl…"
type textarea "x"
type textarea "public async Task<PatientResponse> PullPatientAsync(int? daysFilter, bool getAl…"
type textarea "x"
type textarea "public async Task<PatientResponse> PullPatientAsync(int? daysFilter, bool getAl…"
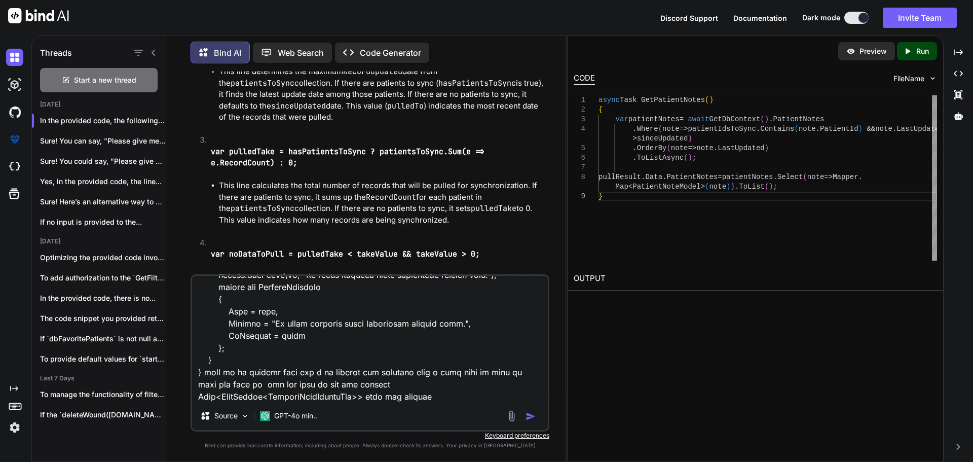
type textarea "x"
type textarea "public async Task<PatientResponse> PullPatientAsync(int? daysFilter, bool getAl…"
type textarea "x"
type textarea "public async Task<PatientResponse> PullPatientAsync(int? daysFilter, bool getAl…"
type textarea "x"
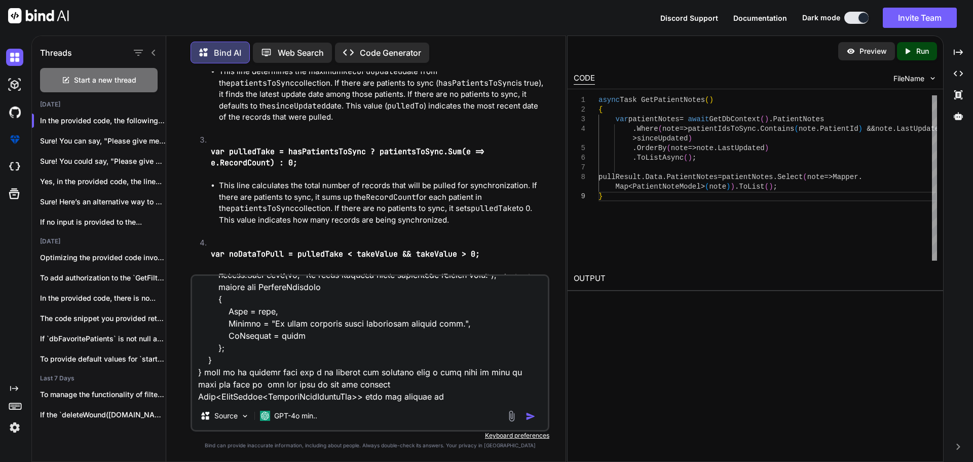
type textarea "public async Task<PatientResponse> PullPatientAsync(int? daysFilter, bool getAl…"
type textarea "x"
type textarea "public async Task<PatientResponse> PullPatientAsync(int? daysFilter, bool getAl…"
type textarea "x"
type textarea "public async Task<PatientResponse> PullPatientAsync(int? daysFilter, bool getAl…"
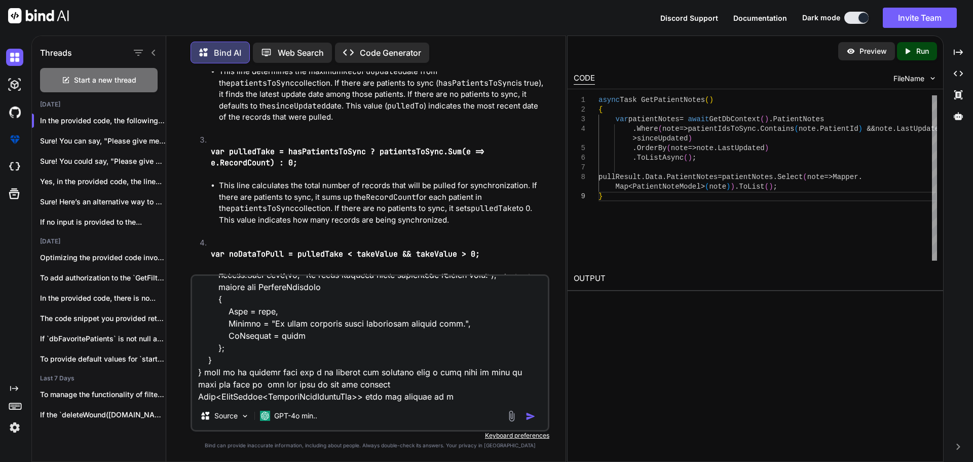
type textarea "x"
type textarea "public async Task<PatientResponse> PullPatientAsync(int? daysFilter, bool getAl…"
type textarea "x"
type textarea "public async Task<PatientResponse> PullPatientAsync(int? daysFilter, bool getAl…"
type textarea "x"
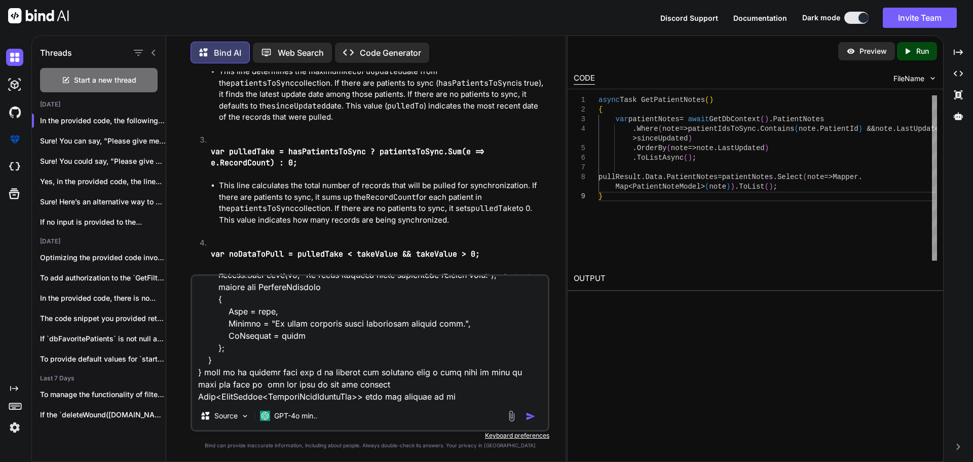
type textarea "public async Task<PatientResponse> PullPatientAsync(int? daysFilter, bool getAl…"
type textarea "x"
type textarea "public async Task<PatientResponse> PullPatientAsync(int? daysFilter, bool getAl…"
type textarea "x"
type textarea "public async Task<PatientResponse> PullPatientAsync(int? daysFilter, bool getAl…"
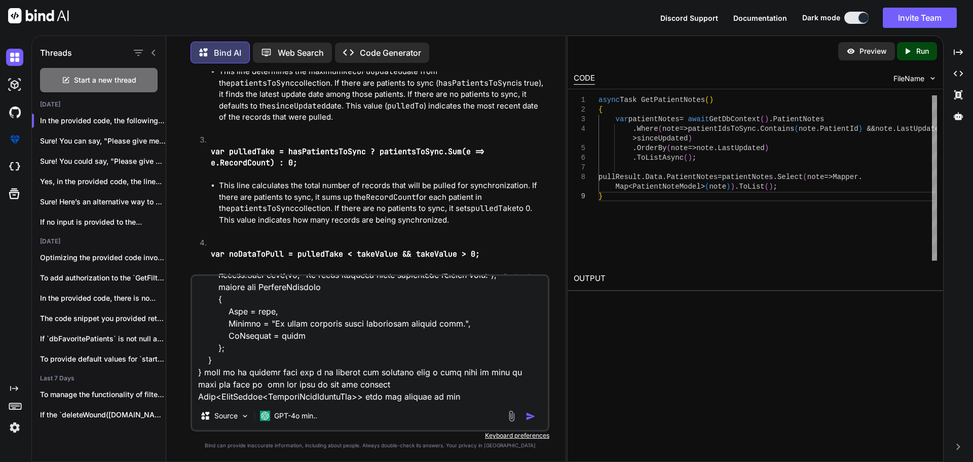
type textarea "x"
type textarea "public async Task<PatientResponse> PullPatientAsync(int? daysFilter, bool getAl…"
type textarea "x"
type textarea "public async Task<PatientResponse> PullPatientAsync(int? daysFilter, bool getAl…"
type textarea "x"
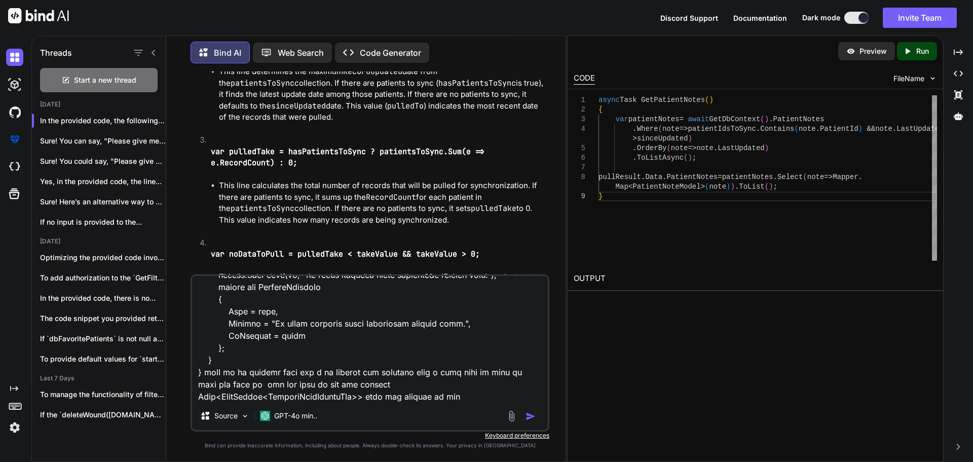
type textarea "public async Task<PatientResponse> PullPatientAsync(int? daysFilter, bool getAl…"
type textarea "x"
type textarea "public async Task<PatientResponse> PullPatientAsync(int? daysFilter, bool getAl…"
type textarea "x"
type textarea "public async Task<PatientResponse> PullPatientAsync(int? daysFilter, bool getAl…"
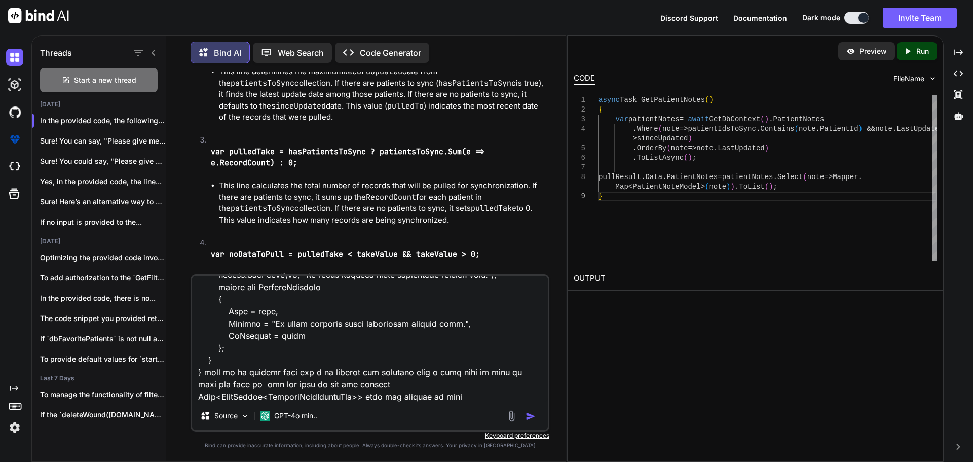
type textarea "x"
type textarea "public async Task<PatientResponse> PullPatientAsync(int? daysFilter, bool getAl…"
type textarea "x"
type textarea "public async Task<PatientResponse> PullPatientAsync(int? daysFilter, bool getAl…"
type textarea "x"
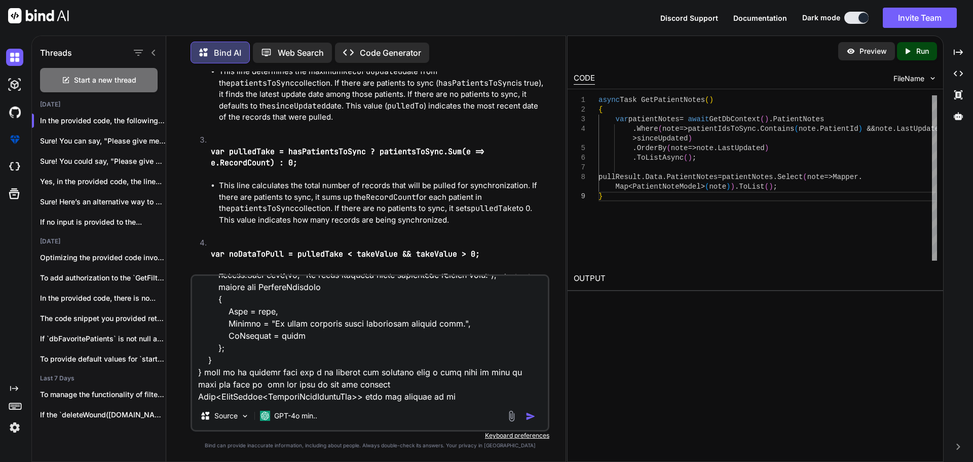
type textarea "public async Task<PatientResponse> PullPatientAsync(int? daysFilter, bool getAl…"
type textarea "x"
type textarea "public async Task<PatientResponse> PullPatientAsync(int? daysFilter, bool getAl…"
type textarea "x"
type textarea "public async Task<PatientResponse> PullPatientAsync(int? daysFilter, bool getAl…"
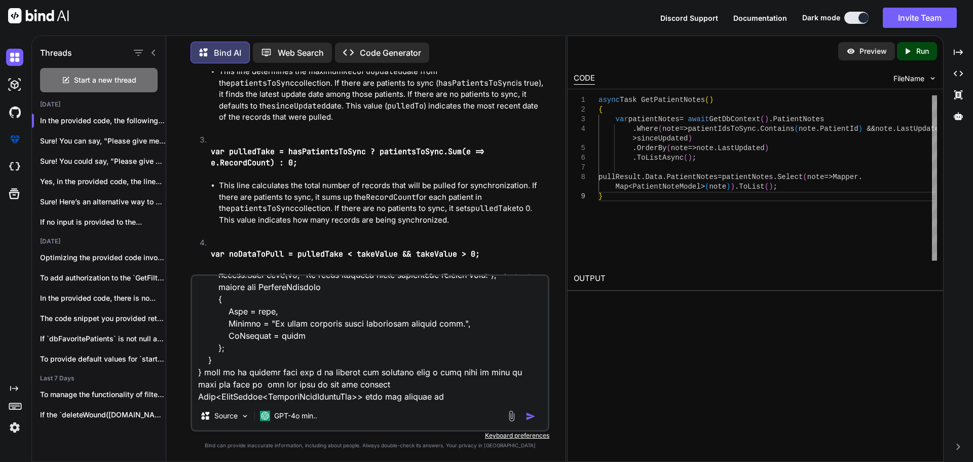
type textarea "x"
type textarea "public async Task<PatientResponse> PullPatientAsync(int? daysFilter, bool getAl…"
type textarea "x"
type textarea "public async Task<PatientResponse> PullPatientAsync(int? daysFilter, bool getAl…"
type textarea "x"
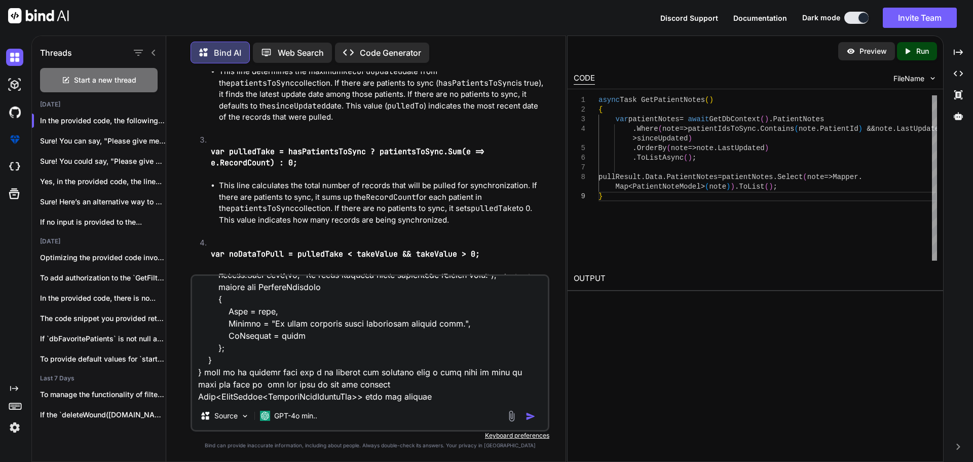
type textarea "public async Task<PatientResponse> PullPatientAsync(int? daysFilter, bool getAl…"
type textarea "x"
type textarea "public async Task<PatientResponse> PullPatientAsync(int? daysFilter, bool getAl…"
type textarea "x"
type textarea "public async Task<PatientResponse> PullPatientAsync(int? daysFilter, bool getAl…"
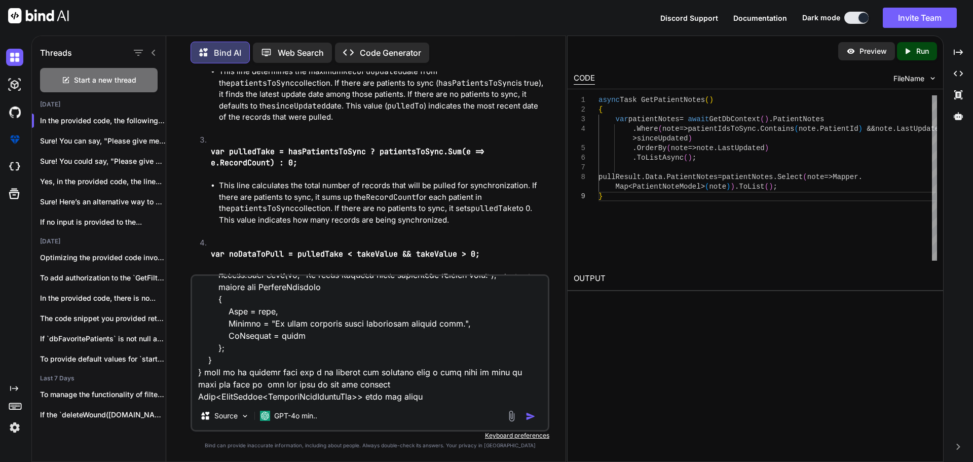
type textarea "x"
type textarea "public async Task<PatientResponse> PullPatientAsync(int? daysFilter, bool getAl…"
type textarea "x"
type textarea "public async Task<PatientResponse> PullPatientAsync(int? daysFilter, bool getAl…"
type textarea "x"
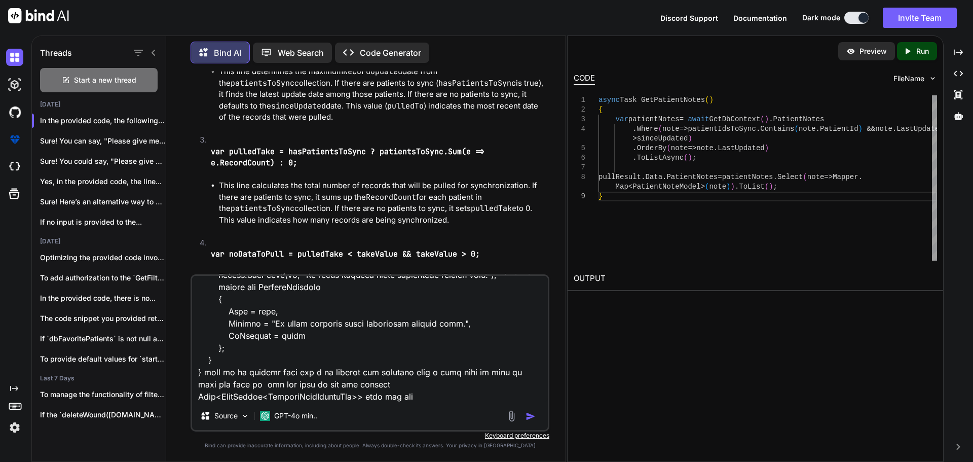
type textarea "public async Task<PatientResponse> PullPatientAsync(int? daysFilter, bool getAl…"
type textarea "x"
type textarea "public async Task<PatientResponse> PullPatientAsync(int? daysFilter, bool getAl…"
type textarea "x"
type textarea "public async Task<PatientResponse> PullPatientAsync(int? daysFilter, bool getAl…"
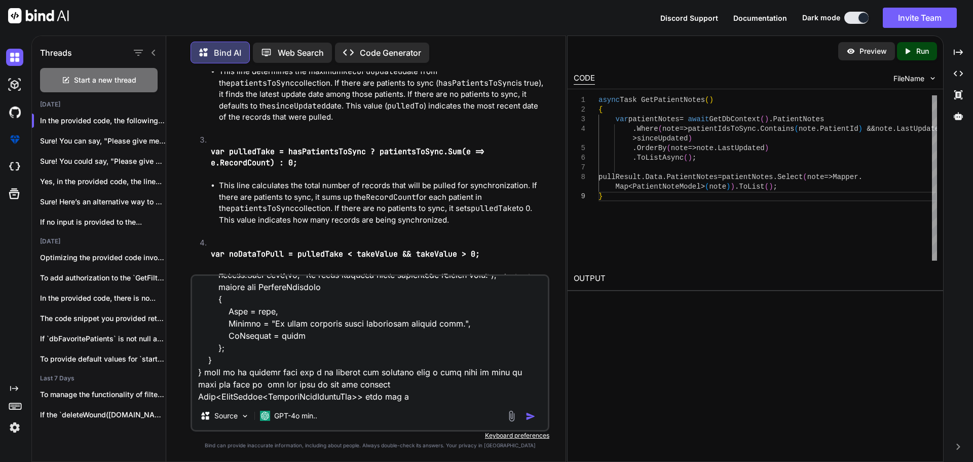
type textarea "x"
type textarea "public async Task<PatientResponse> PullPatientAsync(int? daysFilter, bool getAl…"
type textarea "x"
type textarea "public async Task<PatientResponse> PullPatientAsync(int? daysFilter, bool getAl…"
type textarea "x"
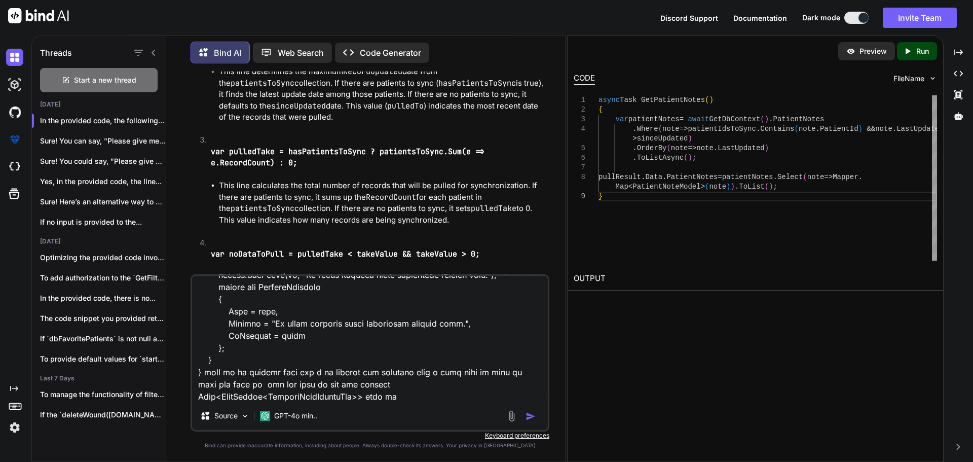
type textarea "public async Task<PatientResponse> PullPatientAsync(int? daysFilter, bool getAl…"
type textarea "x"
type textarea "public async Task<PatientResponse> PullPatientAsync(int? daysFilter, bool getAl…"
type textarea "x"
type textarea "public async Task<PatientResponse> PullPatientAsync(int? daysFilter, bool getAl…"
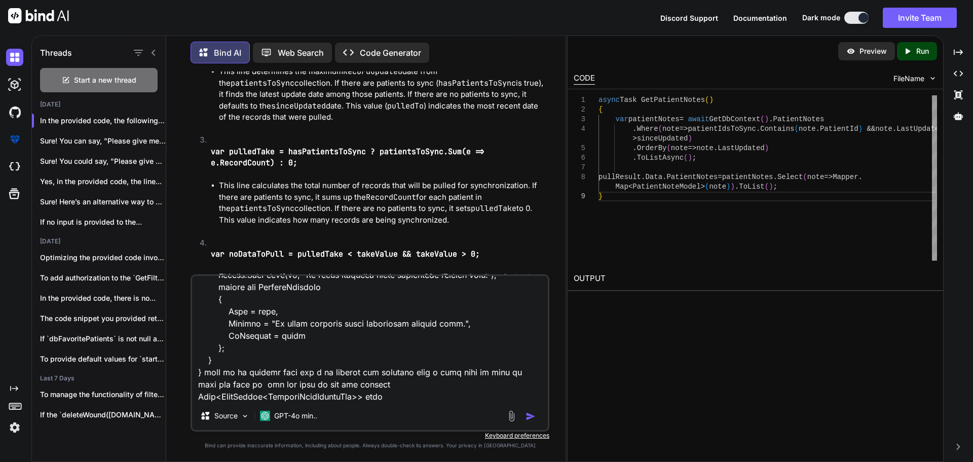
type textarea "x"
type textarea "public async Task<PatientResponse> PullPatientAsync(int? daysFilter, bool getAl…"
type textarea "x"
type textarea "public async Task<PatientResponse> PullPatientAsync(int? daysFilter, bool getAl…"
type textarea "x"
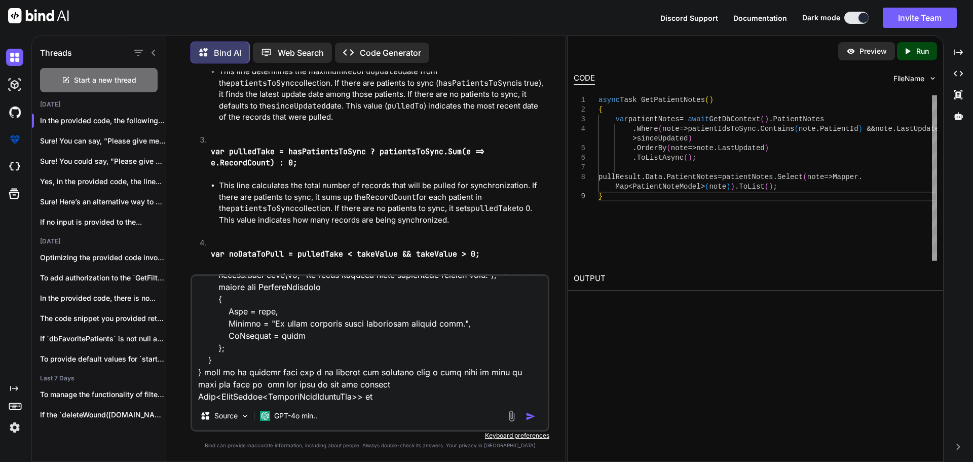
type textarea "public async Task<PatientResponse> PullPatientAsync(int? daysFilter, bool getAl…"
type textarea "x"
type textarea "public async Task<PatientResponse> PullPatientAsync(int? daysFilter, bool getAl…"
type textarea "x"
type textarea "public async Task<PatientResponse> PullPatientAsync(int? daysFilter, bool getAl…"
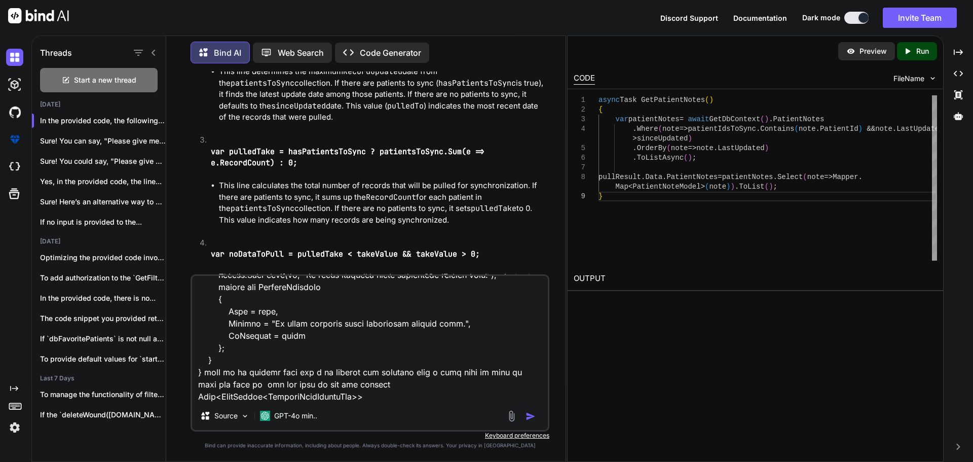
type textarea "x"
type textarea "public async Task<PatientResponse> PullPatientAsync(int? daysFilter, bool getAl…"
type textarea "x"
type textarea "public async Task<PatientResponse> PullPatientAsync(int? daysFilter, bool getAl…"
type textarea "x"
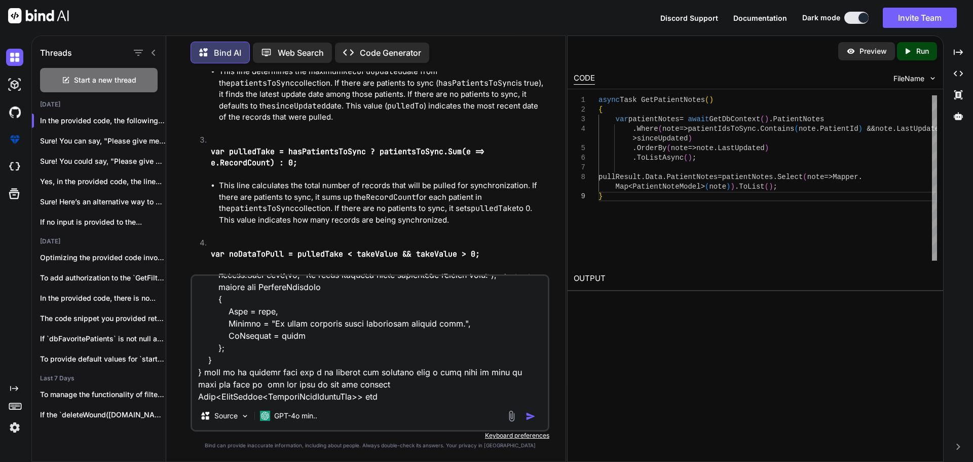
type textarea "public async Task<PatientResponse> PullPatientAsync(int? daysFilter, bool getAl…"
type textarea "x"
type textarea "public async Task<PatientResponse> PullPatientAsync(int? daysFilter, bool getAl…"
type textarea "x"
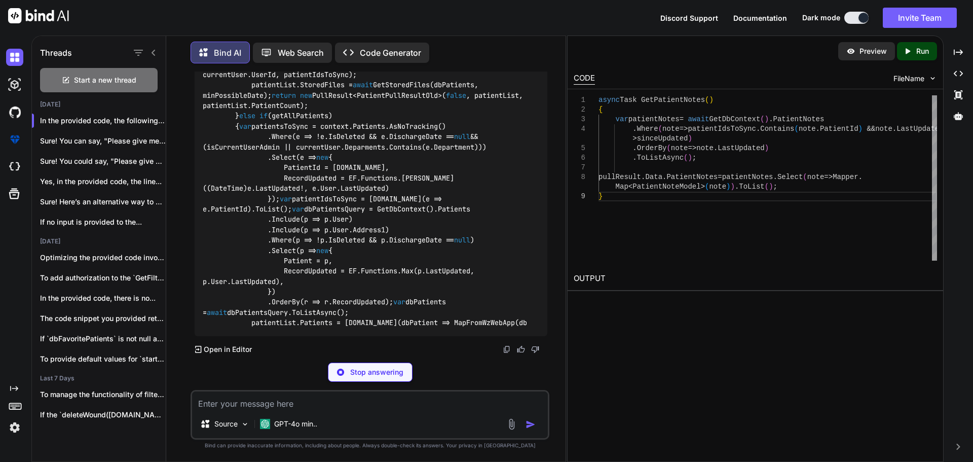
scroll to position [5959, 0]
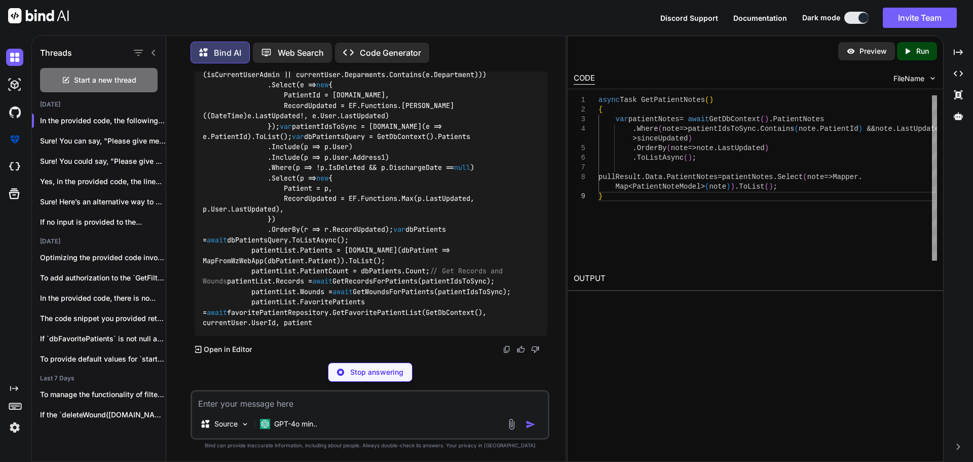
click at [355, 379] on div "Stop answering" at bounding box center [370, 371] width 85 height 19
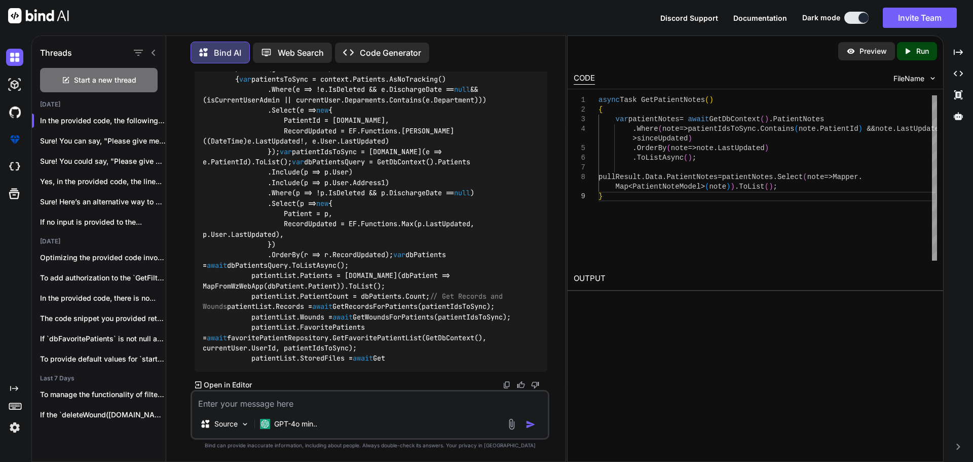
scroll to position [6017, 0]
click at [305, 410] on div "Source GPT-4o min.." at bounding box center [370, 415] width 359 height 50
click at [272, 399] on textarea at bounding box center [370, 400] width 356 height 18
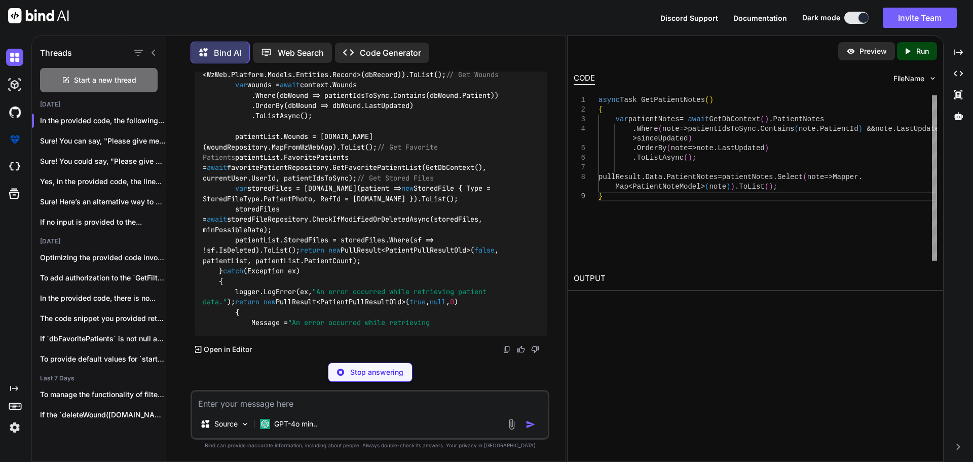
scroll to position [8156, 0]
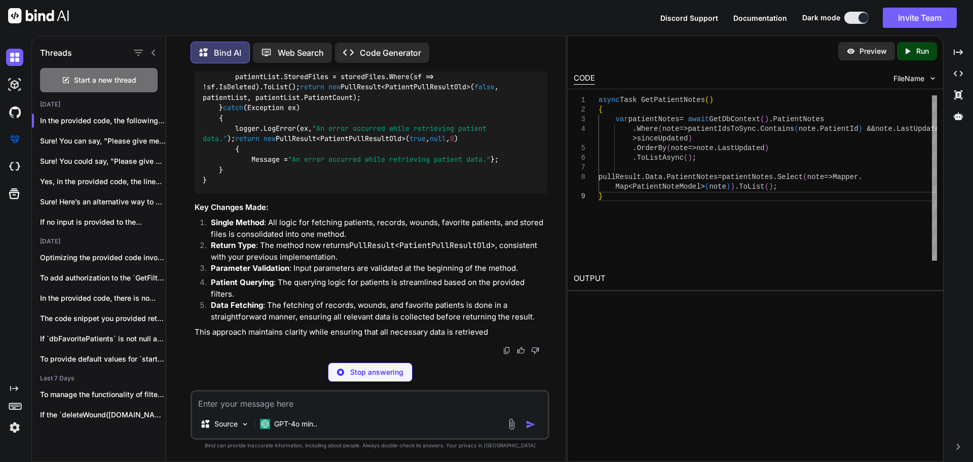
click at [292, 404] on textarea at bounding box center [370, 400] width 356 height 18
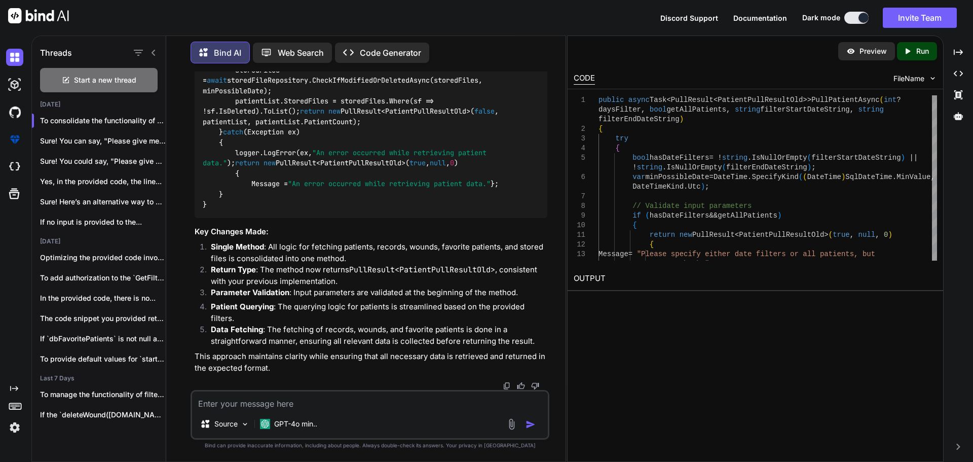
scroll to position [7748, 0]
click at [224, 400] on textarea at bounding box center [370, 400] width 356 height 18
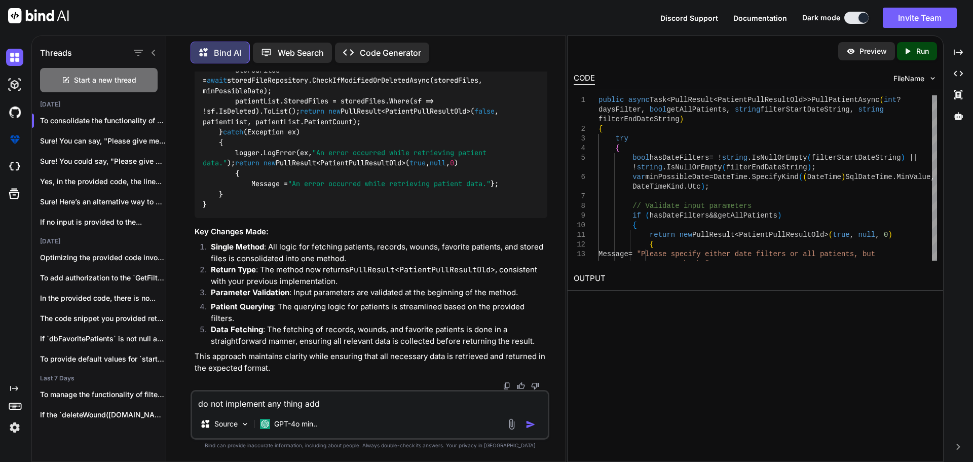
scroll to position [8305, 0]
click at [340, 402] on textarea "do not implement any thing add" at bounding box center [370, 400] width 356 height 18
paste textarea "Task<PullResult<PatientPullResultOld>>"
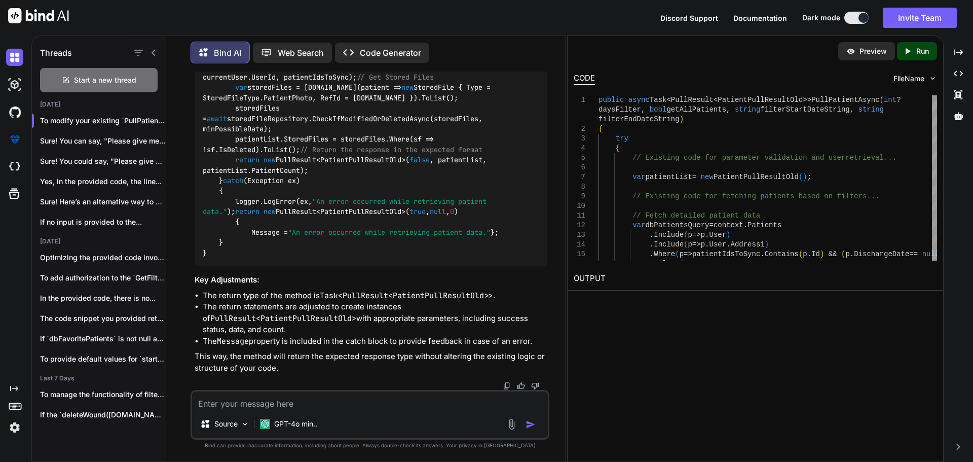
scroll to position [8546, 0]
click at [279, 411] on div "Source GPT-4o min.." at bounding box center [370, 415] width 359 height 50
drag, startPoint x: 278, startPoint y: 411, endPoint x: 257, endPoint y: 399, distance: 24.5
click at [257, 399] on textarea at bounding box center [370, 400] width 356 height 18
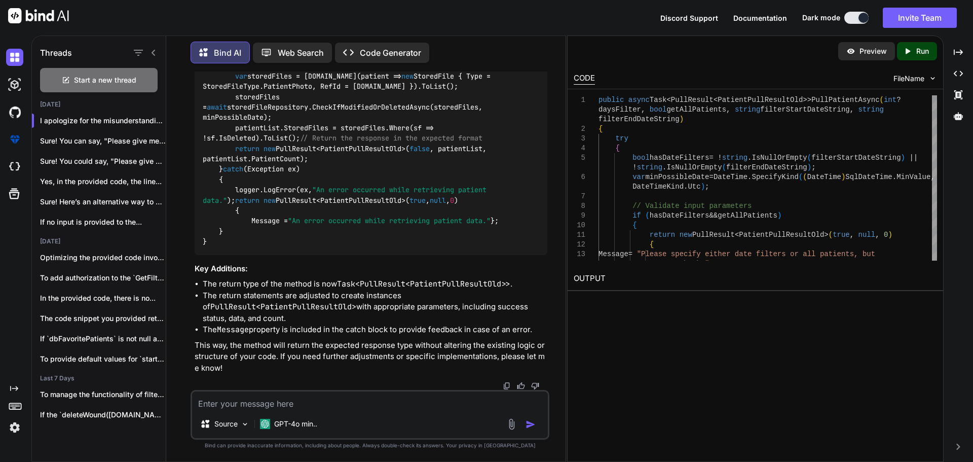
scroll to position [10663, 0]
click at [265, 411] on div "Source GPT-4o min.." at bounding box center [370, 415] width 359 height 50
click at [278, 406] on textarea at bounding box center [370, 400] width 356 height 18
paste textarea "var patientIdsToSync = [DOMAIN_NAME](e => e.PatientId).ToList(); var pulledTo =…"
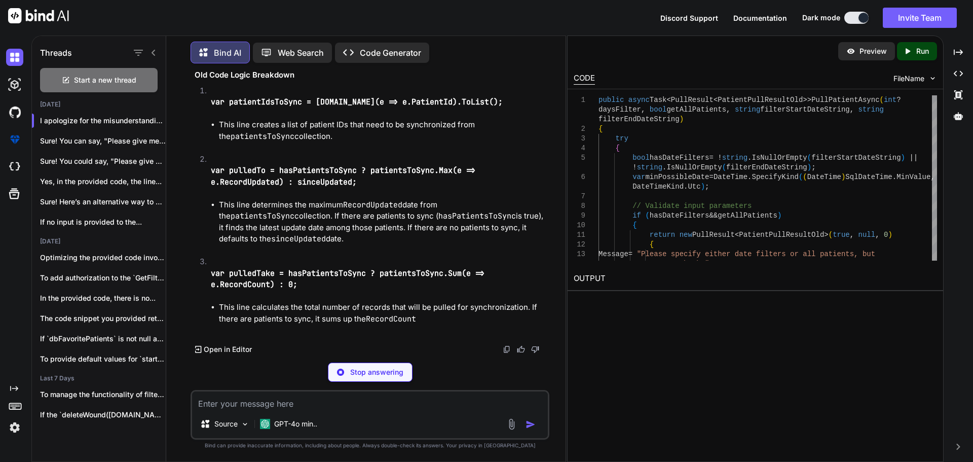
scroll to position [12030, 0]
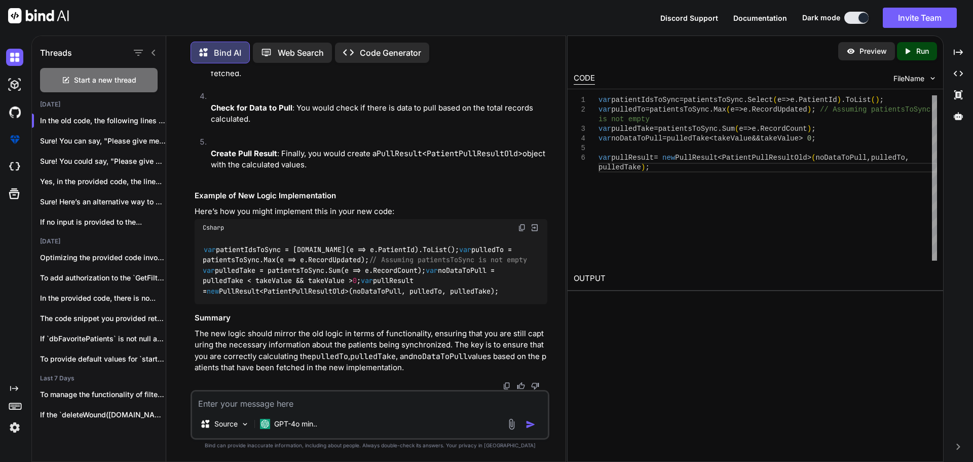
scroll to position [12284, 0]
click at [277, 402] on textarea at bounding box center [370, 400] width 356 height 18
paste textarea "public async Task<PatientResponse> PullPatientAsync(int? daysFilter, bool getAl…"
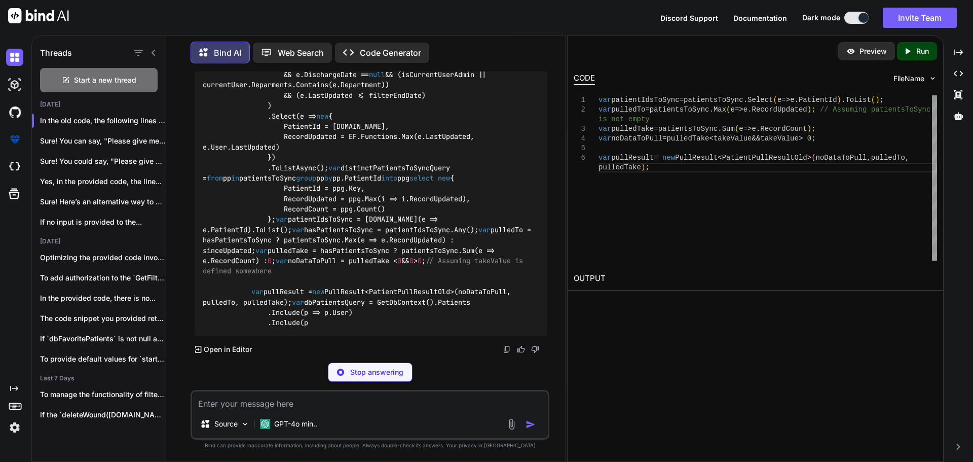
scroll to position [15772, 0]
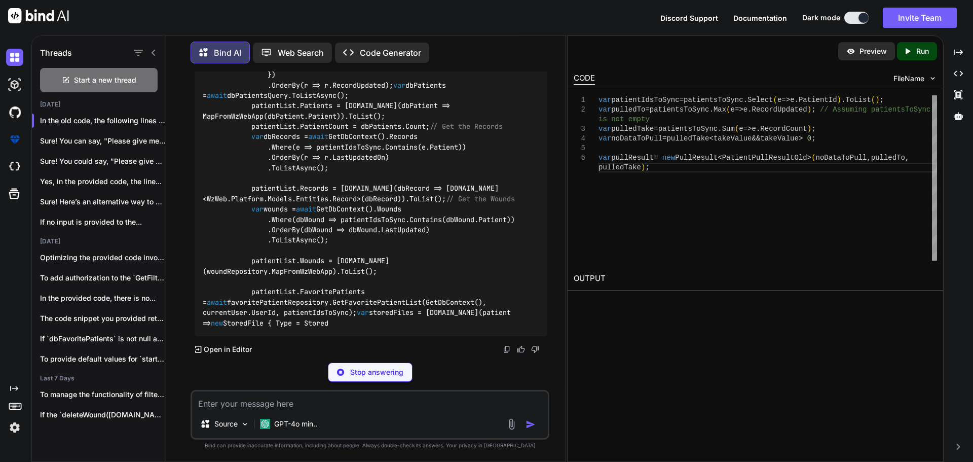
drag, startPoint x: 250, startPoint y: 228, endPoint x: 332, endPoint y: 232, distance: 82.2
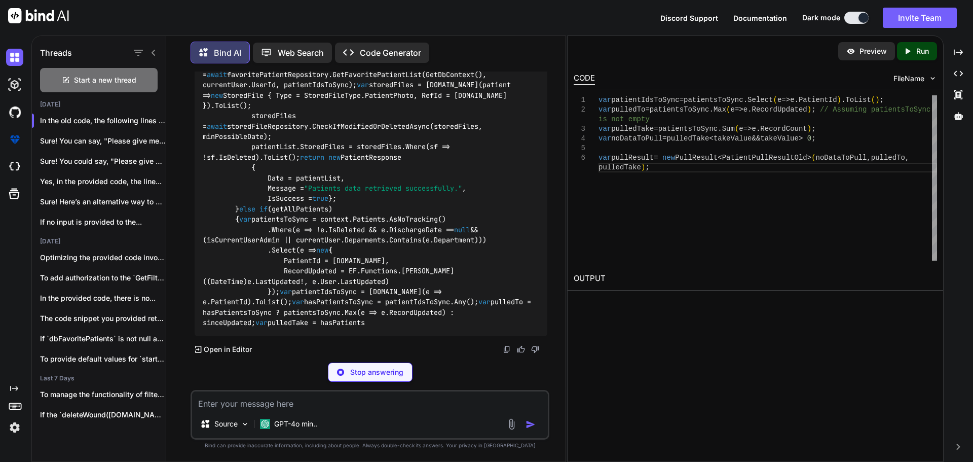
drag, startPoint x: 254, startPoint y: 237, endPoint x: 355, endPoint y: 290, distance: 114.0
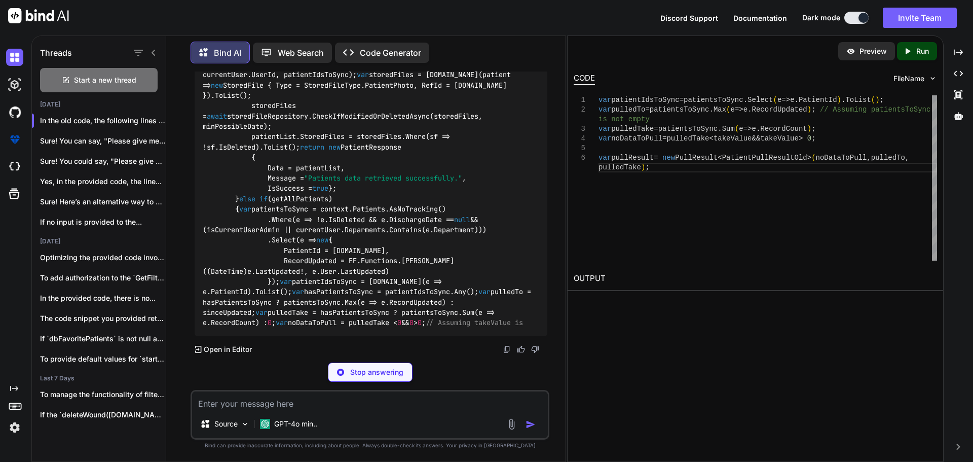
scroll to position [15822, 0]
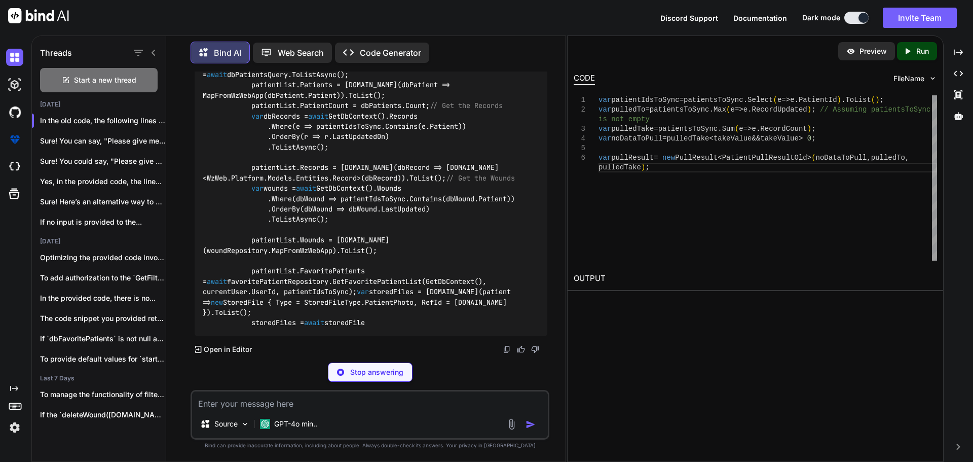
drag, startPoint x: 251, startPoint y: 189, endPoint x: 271, endPoint y: 188, distance: 20.3
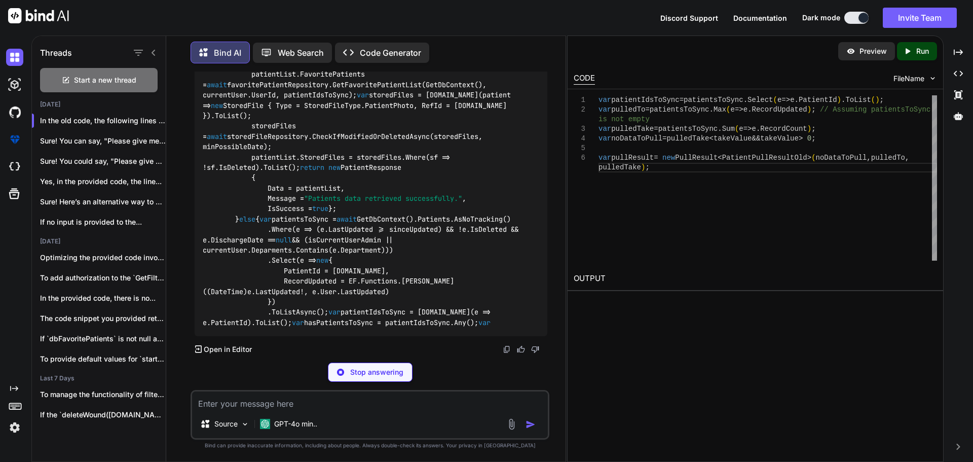
scroll to position [15873, 0]
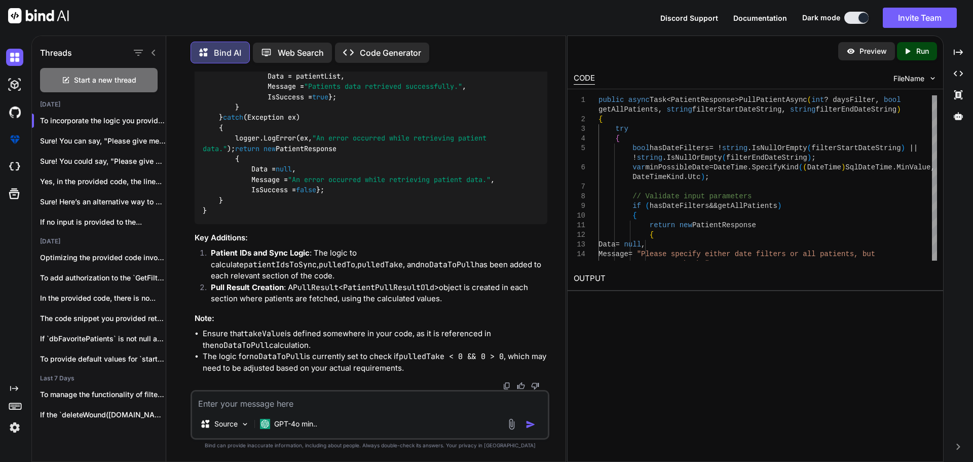
drag, startPoint x: 250, startPoint y: 276, endPoint x: 485, endPoint y: 301, distance: 236.9
copy code "var hasPatientsToSync = patientIdsToSync.Any(); var pulledTo = hasPatientsToSyn…"
drag, startPoint x: 252, startPoint y: 206, endPoint x: 428, endPoint y: 228, distance: 176.6
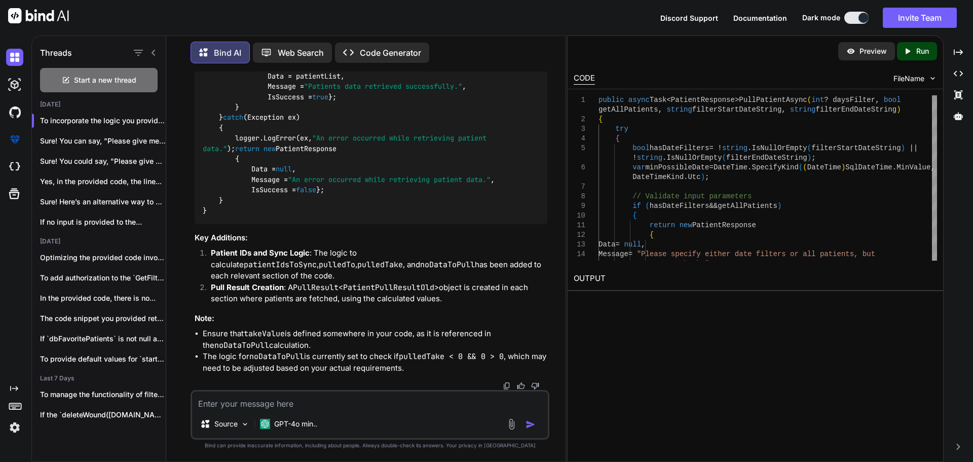
copy code "var pulledTake = hasPatientsToSync ? patientsToSync.Sum(e => e.RecordCount) : 0…"
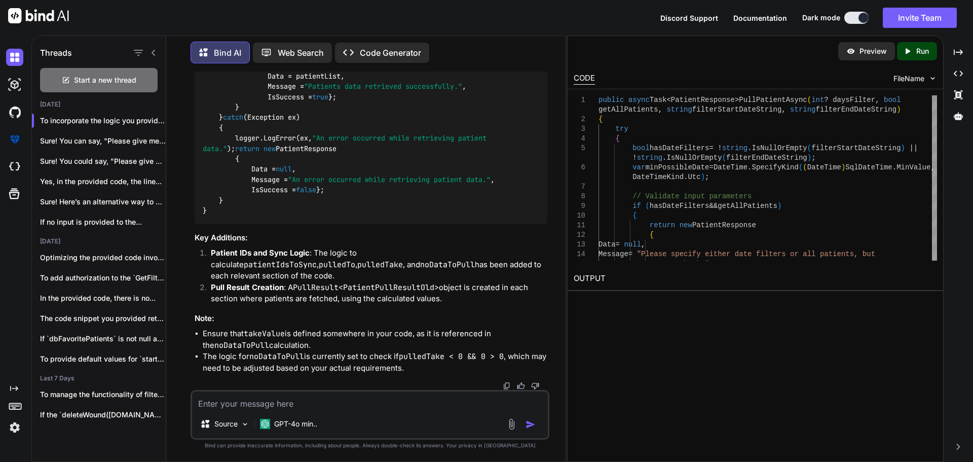
click at [325, 400] on textarea at bounding box center [370, 400] width 356 height 18
paste textarea "Severity Code Description Project File Line Suppression State Error CS1061 '<an…"
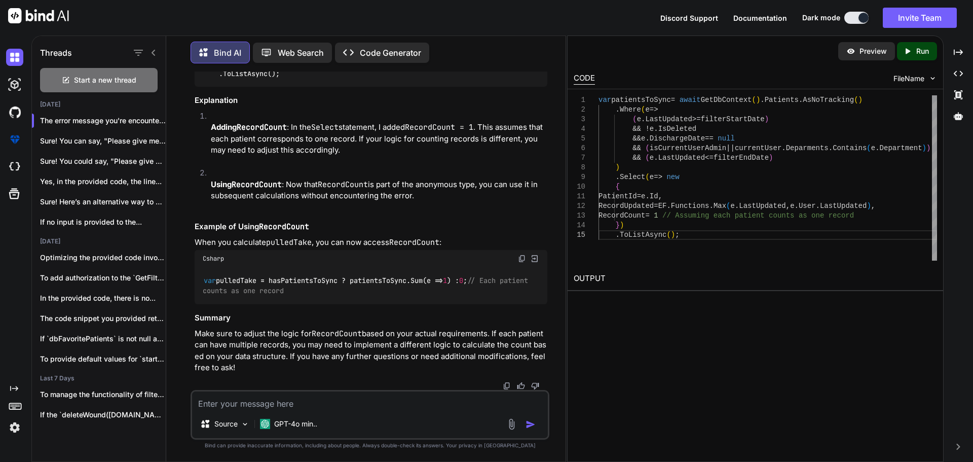
scroll to position [18916, 0]
drag, startPoint x: 204, startPoint y: 282, endPoint x: 484, endPoint y: 281, distance: 280.2
click at [484, 281] on code "var pulledTake = hasPatientsToSync ? patientsToSync.Sum(e => 1 ) : 0 ; // Each …" at bounding box center [367, 285] width 329 height 21
drag, startPoint x: 250, startPoint y: 133, endPoint x: 363, endPoint y: 147, distance: 113.8
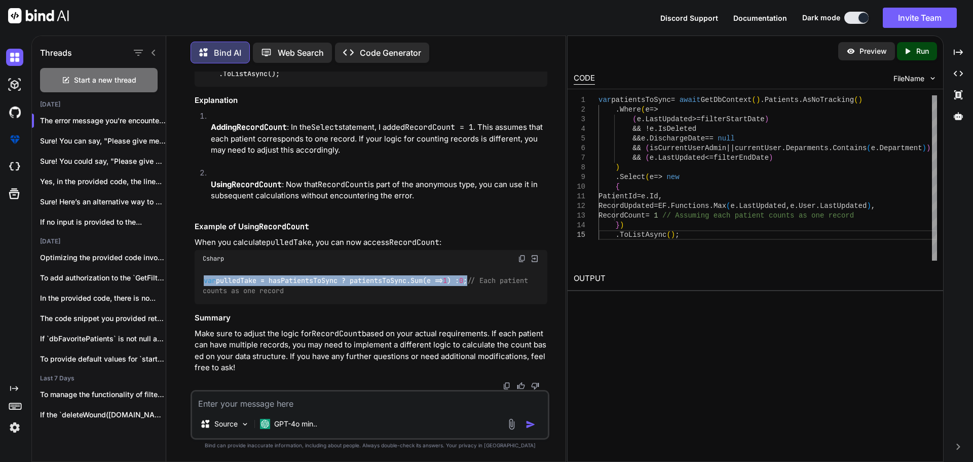
copy code "var pullResult = new PullResult<PatientPullResultOld>(noDataToPull, pulledTo, p…"
click at [267, 402] on textarea at bounding box center [370, 400] width 356 height 18
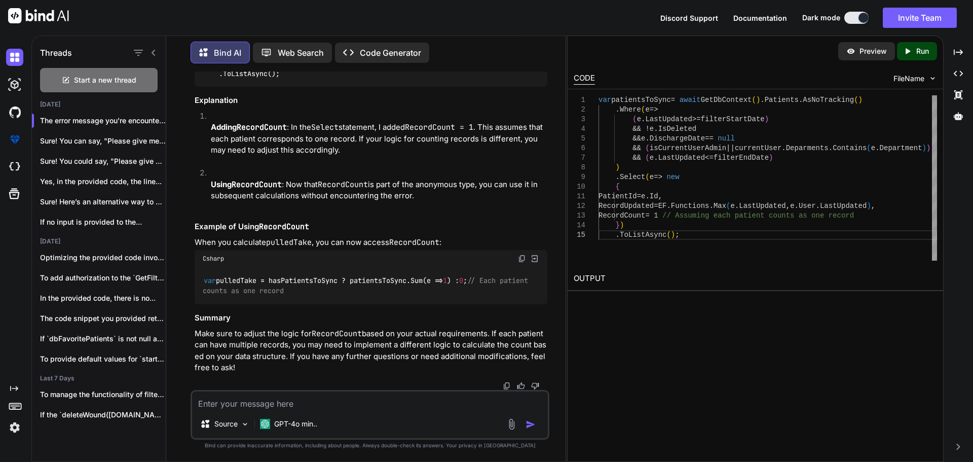
paste textarea "var patientsToSync = context.Patients.AsNoTracking() .Where(e => !e.IsDeleted &…"
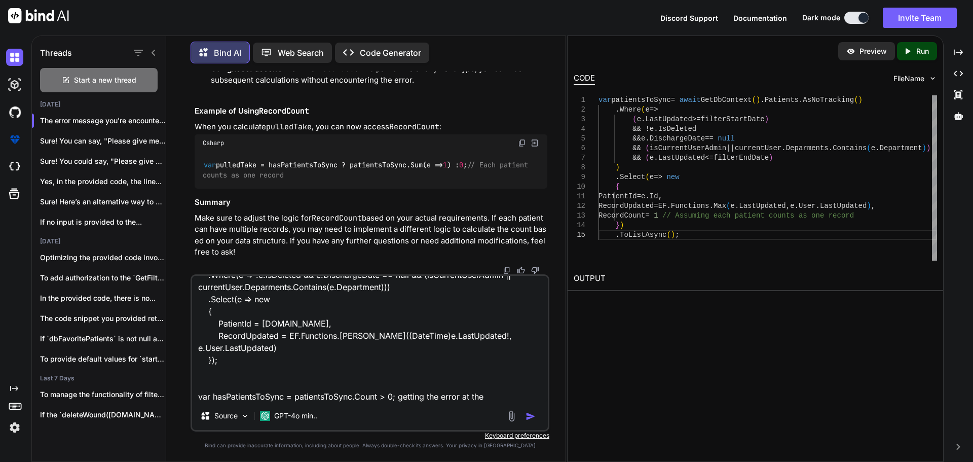
paste textarea "Severity Code Description Project File Line Suppression State Error CS0019 Oper…"
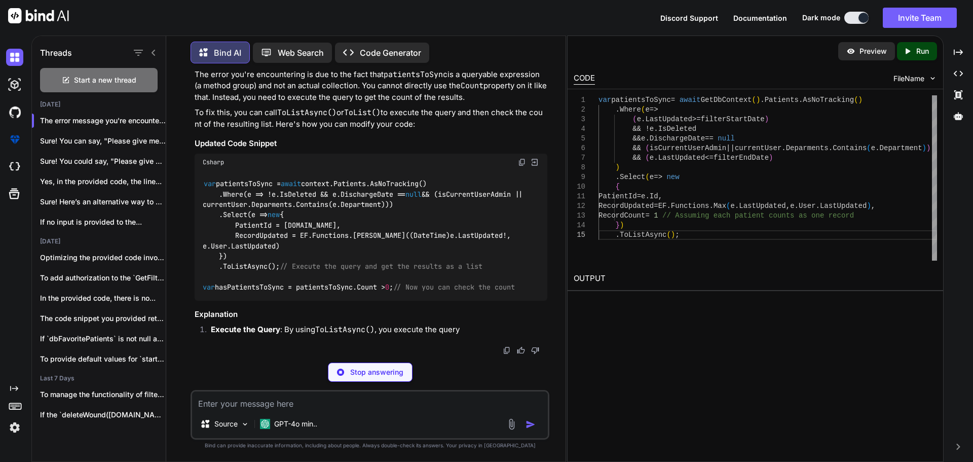
scroll to position [19377, 0]
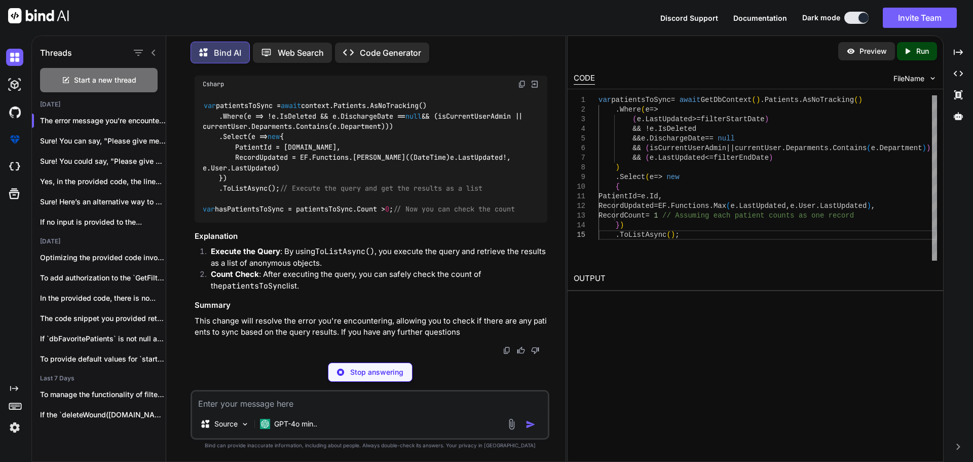
click at [256, 214] on code "var patientsToSync = await context.Patients.AsNoTracking() .Where(e => !e.IsDel…" at bounding box center [365, 157] width 324 height 114
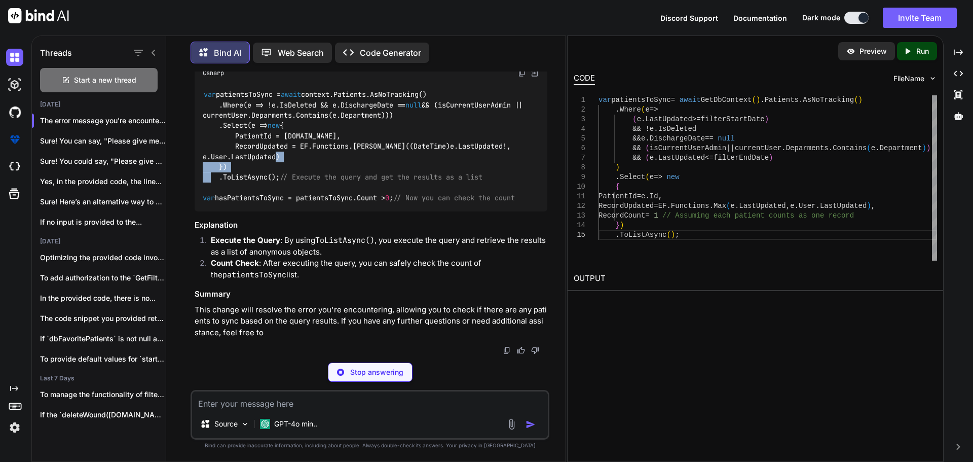
drag, startPoint x: 257, startPoint y: 264, endPoint x: 265, endPoint y: 262, distance: 7.9
click at [265, 203] on code "var patientsToSync = await context.Patients.AsNoTracking() .Where(e => !e.IsDel…" at bounding box center [365, 146] width 324 height 114
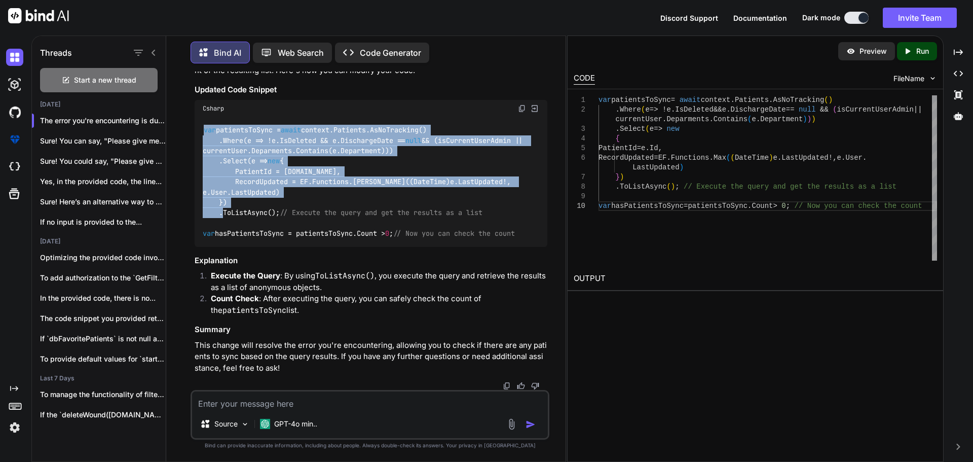
drag, startPoint x: 205, startPoint y: 172, endPoint x: 283, endPoint y: 261, distance: 118.9
click at [283, 239] on code "var patientsToSync = await context.Patients.AsNoTracking() .Where(e => !e.IsDel…" at bounding box center [365, 182] width 324 height 114
copy code "var patientsToSync = await context.Patients.AsNoTracking() .Where(e => !e.IsDel…"
click at [347, 217] on div "var patientsToSync = await context.Patients.AsNoTracking() .Where(e => !e.IsDel…" at bounding box center [371, 182] width 353 height 130
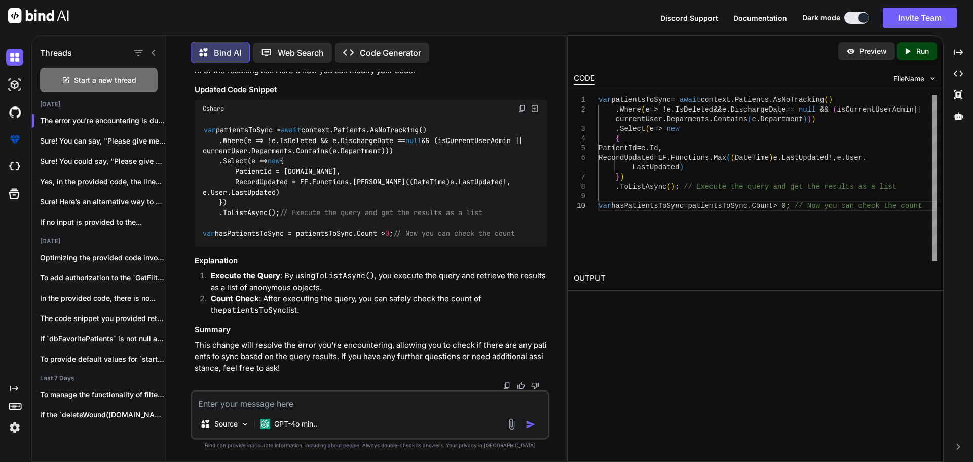
scroll to position [19430, 0]
click at [366, 239] on div "var patientsToSync = await context.Patients.AsNoTracking() .Where(e => !e.IsDel…" at bounding box center [371, 182] width 353 height 130
click at [256, 395] on textarea at bounding box center [370, 400] width 356 height 18
paste textarea "var patientsToSync = context.Patients.AsNoTracking() .Where(e => !e.IsDeleted &…"
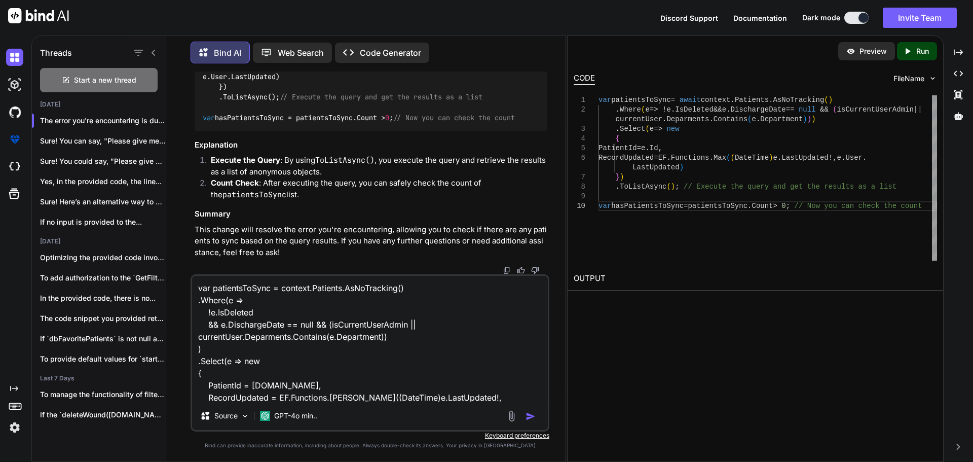
scroll to position [74, 0]
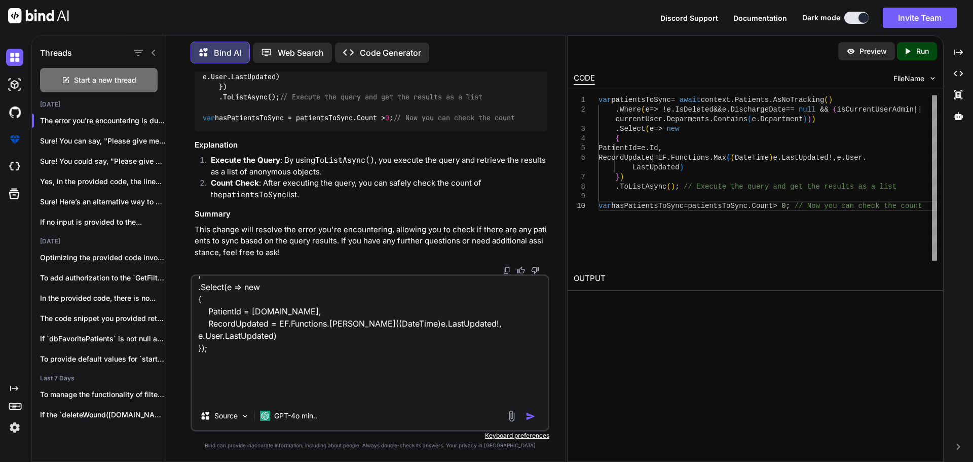
click at [362, 399] on textarea "var patientsToSync = context.Patients.AsNoTracking() .Where(e => !e.IsDeleted &…" at bounding box center [370, 339] width 356 height 126
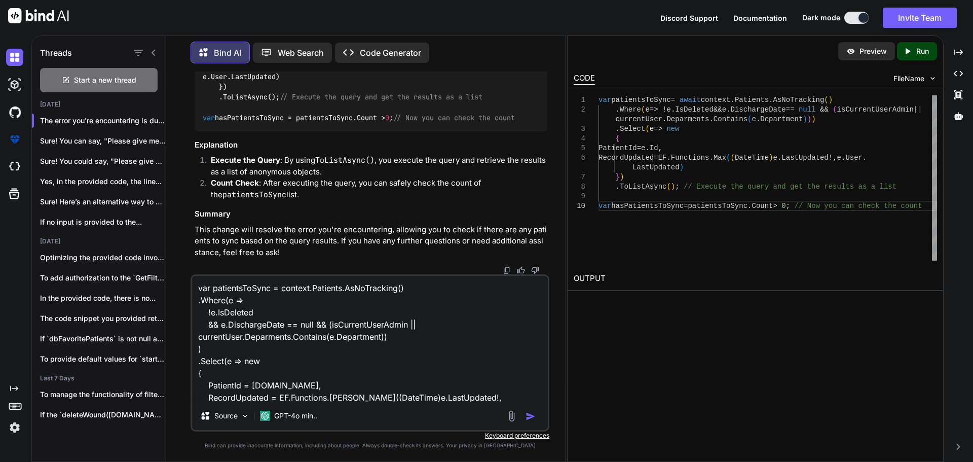
drag, startPoint x: 506, startPoint y: 396, endPoint x: 215, endPoint y: 252, distance: 324.3
click at [215, 252] on div "You 'give me few minutes to wrap up something ' fix the grammer Bind AI The cor…" at bounding box center [370, 266] width 359 height 390
paste textarea "var patientsToSync = await context.Patients.AsNoTracking() .Where(e => !e.IsDel…"
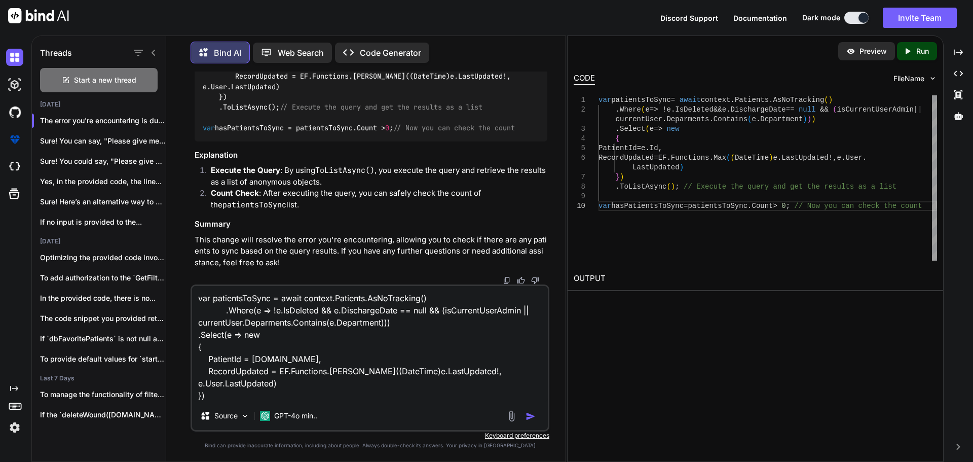
paste textarea "500 Internal Server Error"
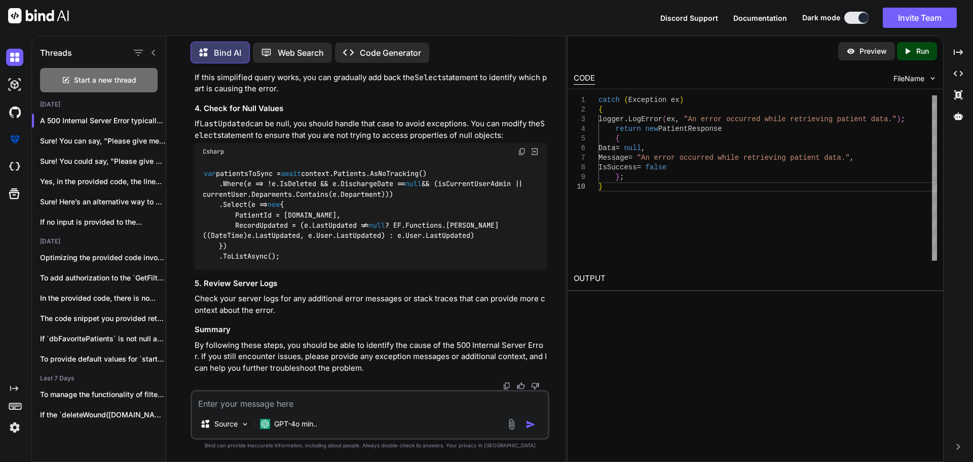
scroll to position [20263, 0]
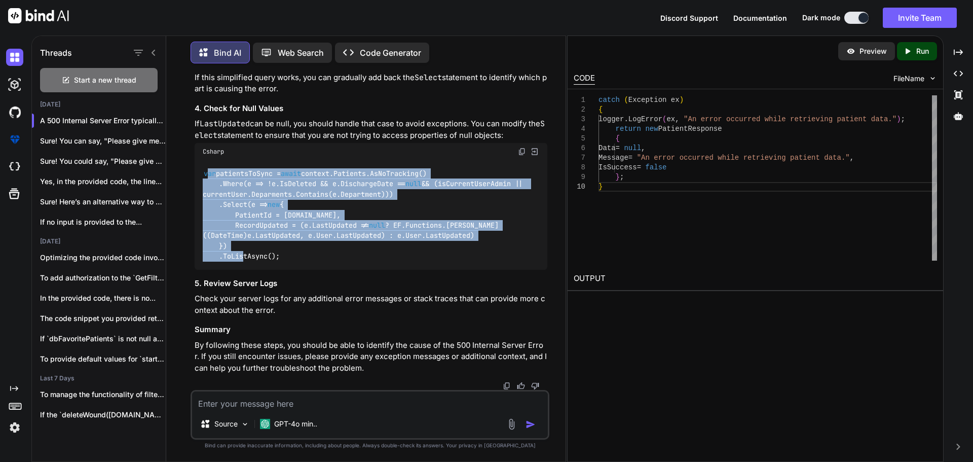
drag, startPoint x: 206, startPoint y: 193, endPoint x: 291, endPoint y: 299, distance: 136.4
click at [291, 270] on div "var patientsToSync = await context.Patients.AsNoTracking() .Where(e => !e.IsDel…" at bounding box center [371, 214] width 353 height 109
copy code "ar patientsToSync = await context.Patients.AsNoTracking() .Where(e => !e.IsDele…"
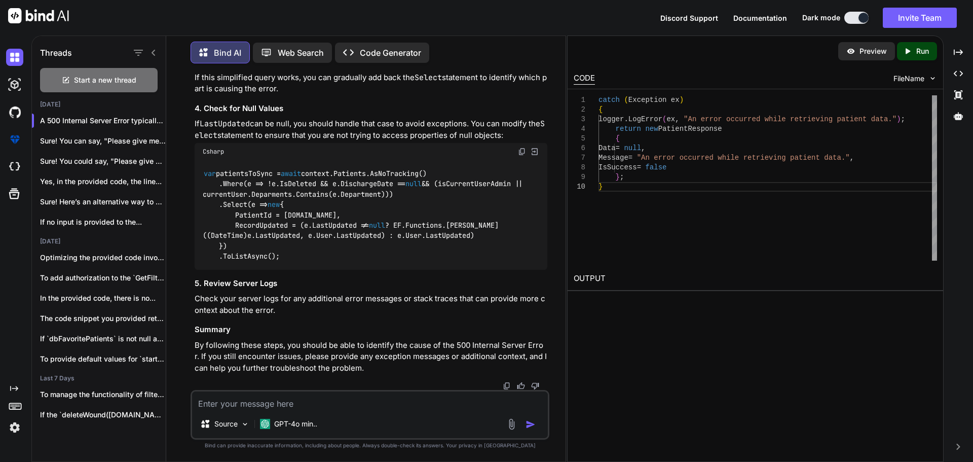
click at [234, 406] on textarea at bounding box center [370, 400] width 356 height 18
paste textarea "var patientsToSync = context.Patients.AsNoTracking() .Where(e => !e.IsDeleted &…"
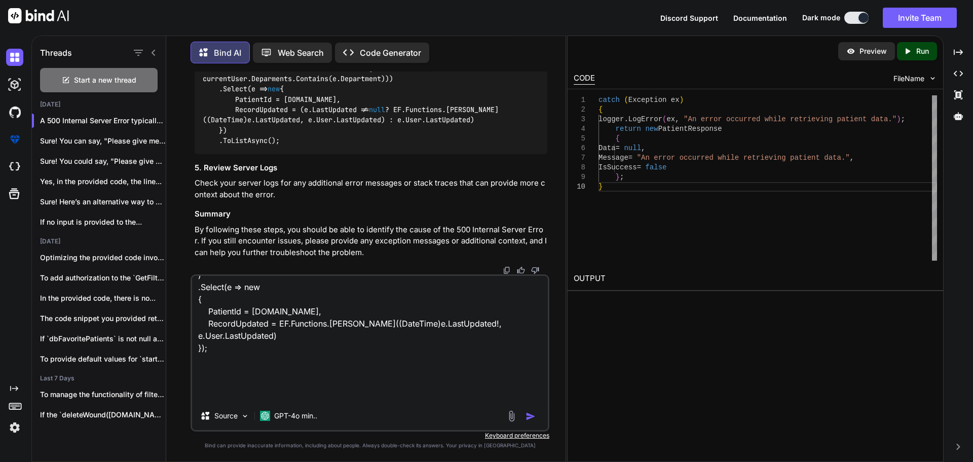
paste textarea "Severity Code Description Project File Line Suppression State Error CS0019 Oper…"
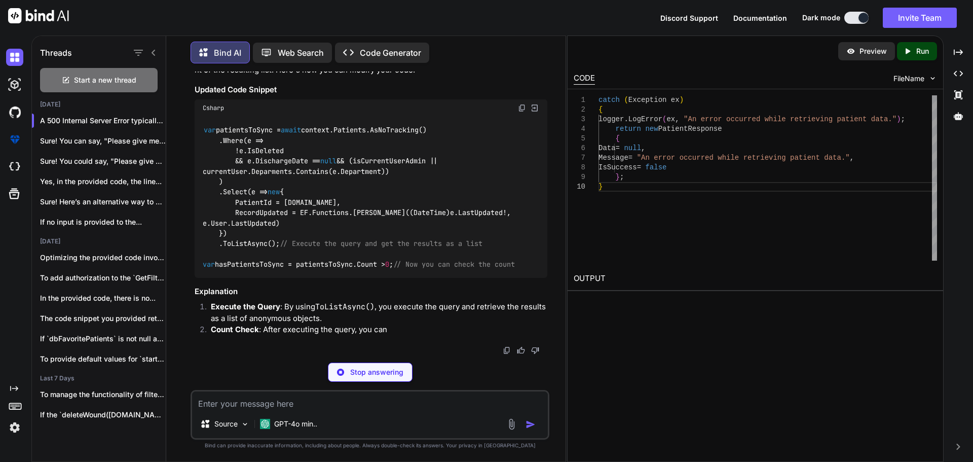
scroll to position [20821, 0]
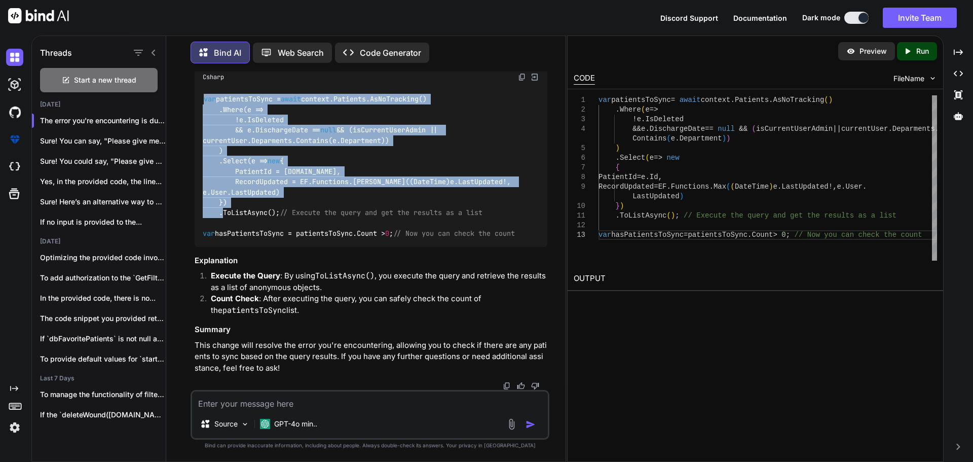
drag, startPoint x: 281, startPoint y: 245, endPoint x: 175, endPoint y: 120, distance: 164.3
click at [175, 120] on div "You 'give me few minutes to wrap up something ' fix the grammer Bind AI The cor…" at bounding box center [369, 266] width 391 height 390
click at [282, 172] on code "var patientsToSync = await context.Patients.AsNoTracking() .Where(e => !e.IsDel…" at bounding box center [359, 166] width 313 height 145
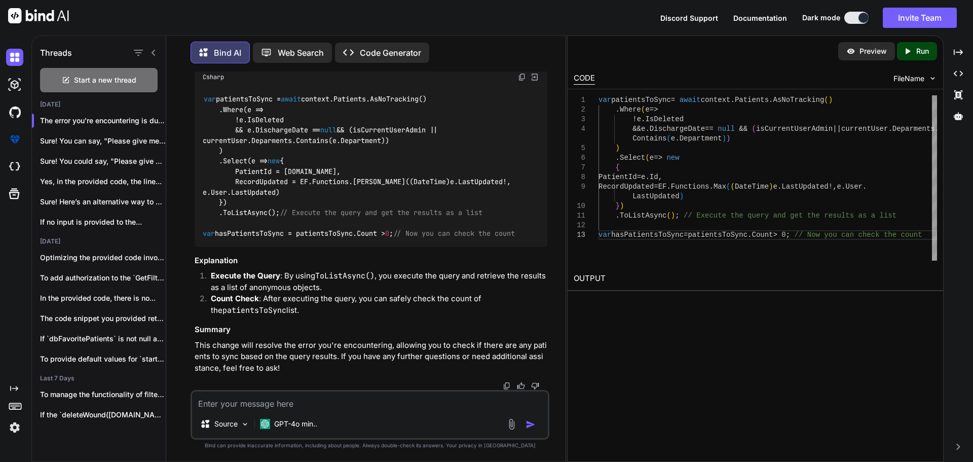
click at [250, 190] on code "var patientsToSync = await context.Patients.AsNoTracking() .Where(e => !e.IsDel…" at bounding box center [359, 166] width 313 height 145
